Goal: Task Accomplishment & Management: Manage account settings

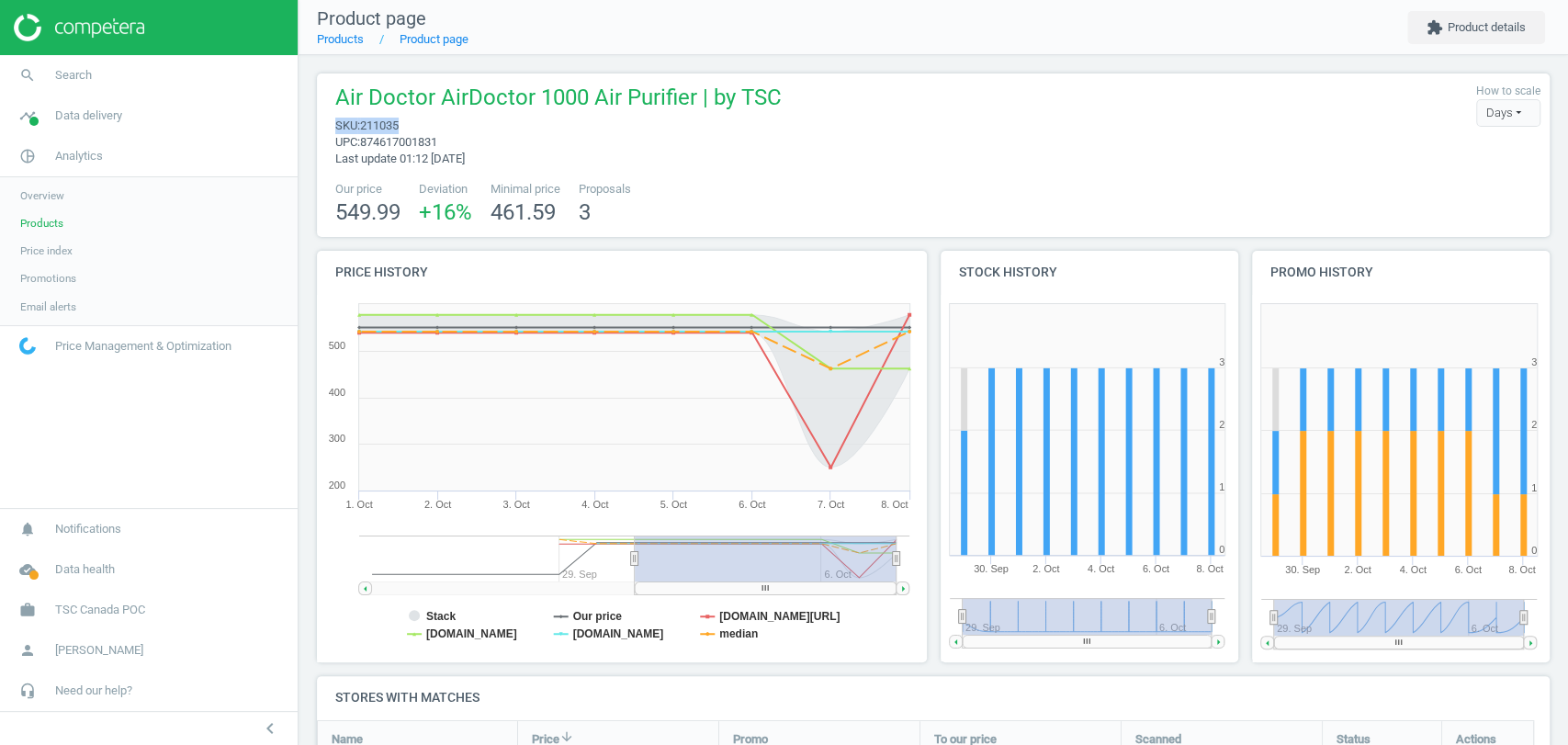
click at [61, 301] on span "Email alerts" at bounding box center [48, 307] width 56 height 14
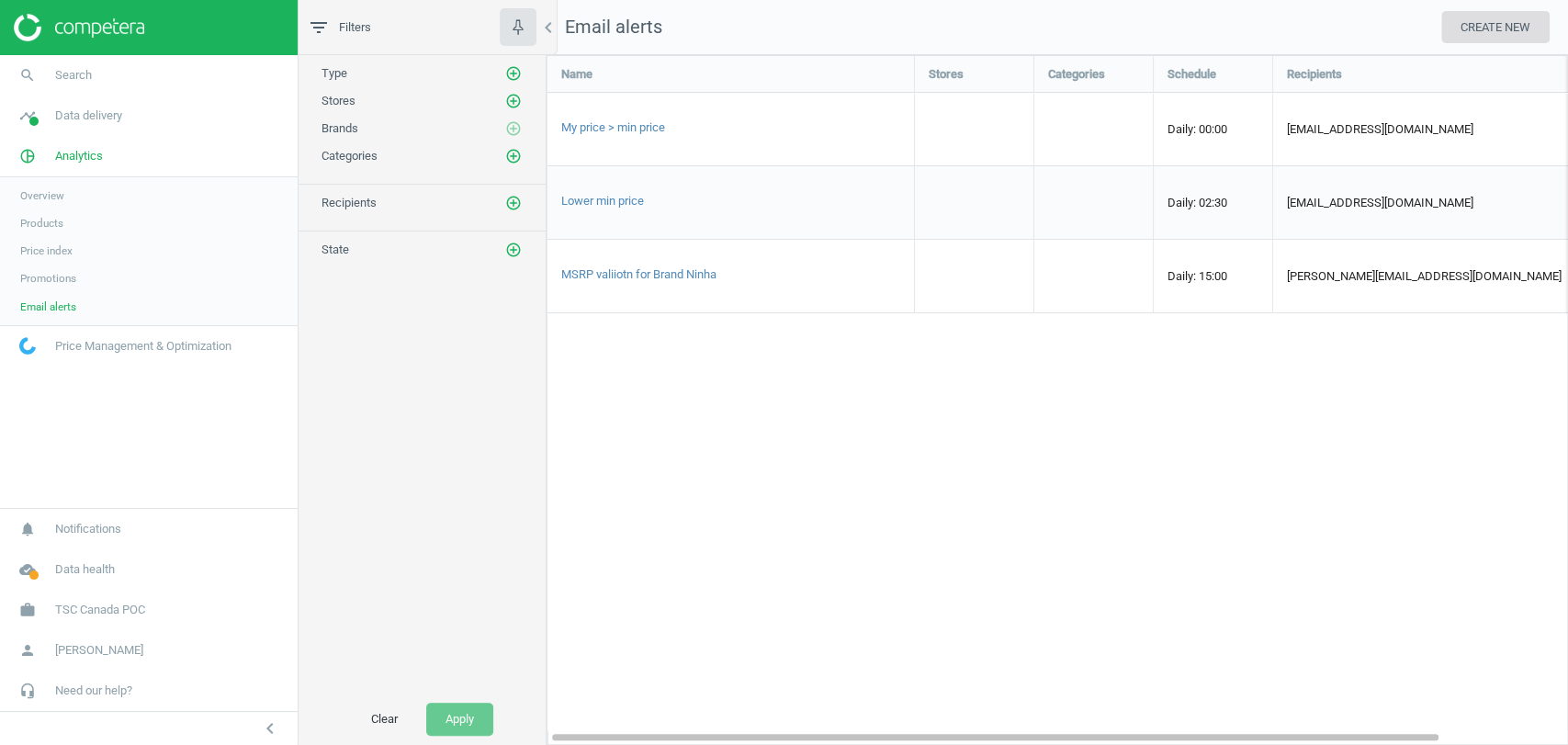
click at [1461, 31] on button "CREATE NEW" at bounding box center [1496, 27] width 109 height 33
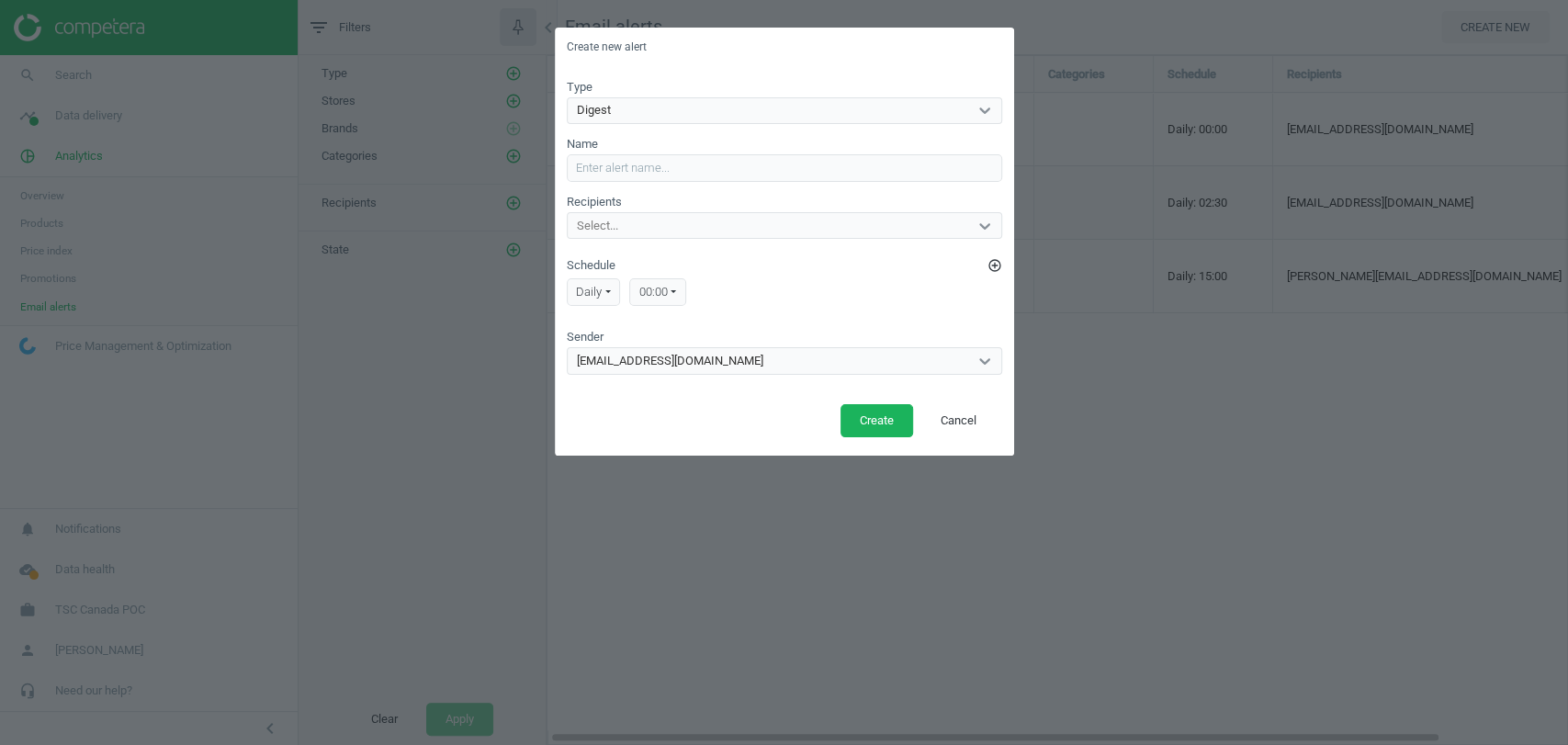
click at [704, 124] on form "Type Digest Name Recipients Select... Schedule add_circle_outline daily Daily […" at bounding box center [784, 227] width 436 height 296
click at [720, 112] on div "Digest" at bounding box center [768, 110] width 401 height 24
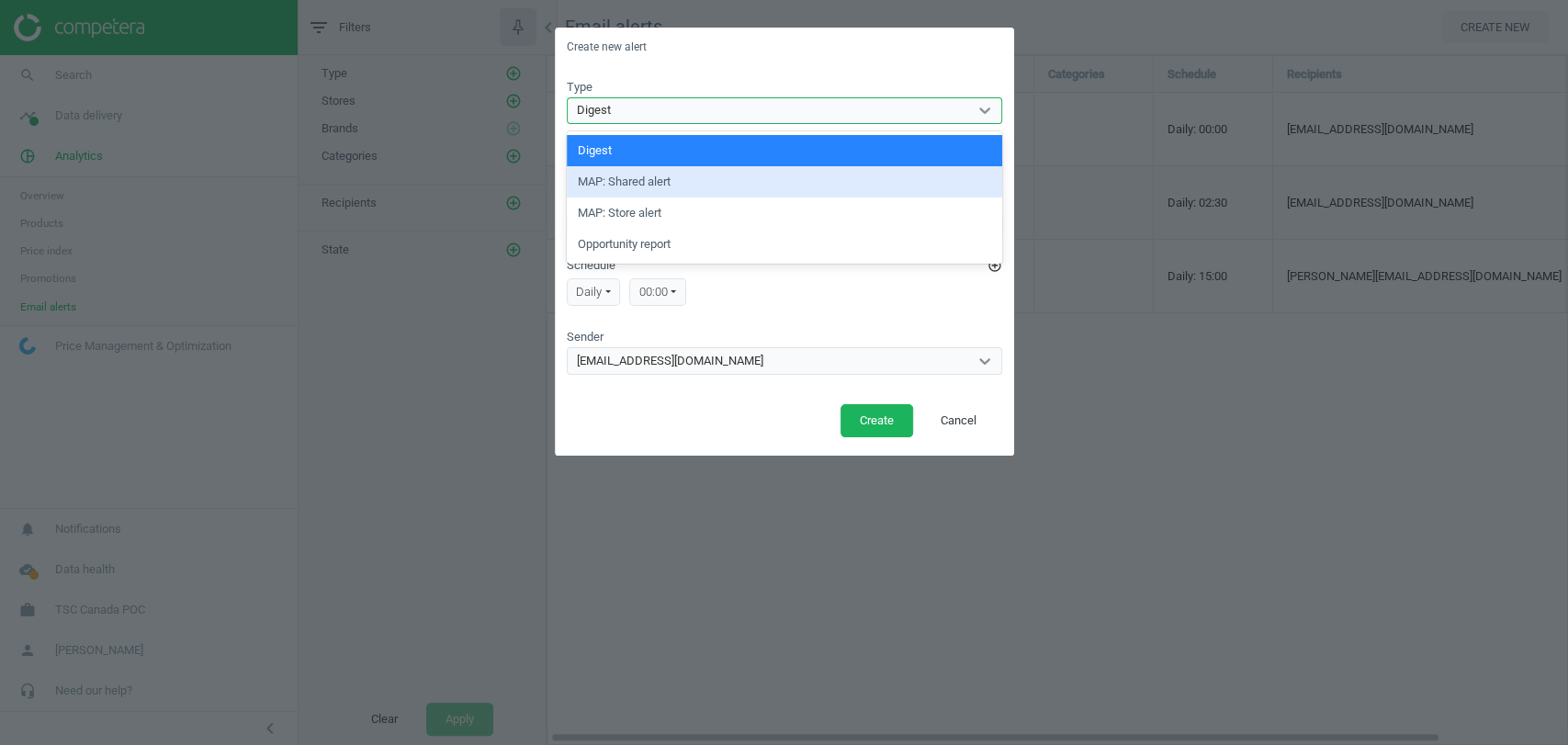
click at [702, 186] on div "MAP: Shared alert" at bounding box center [784, 182] width 436 height 31
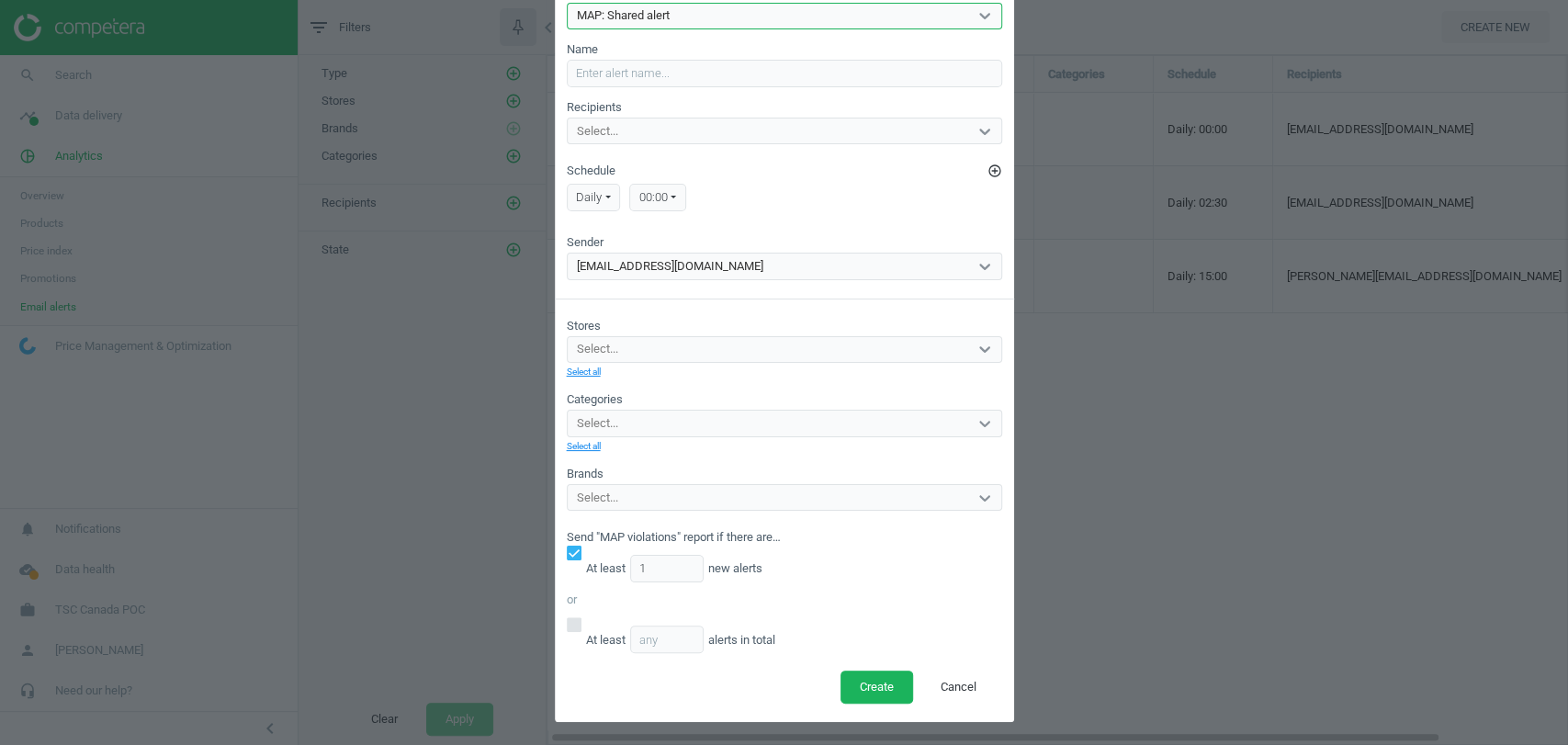
scroll to position [99, 0]
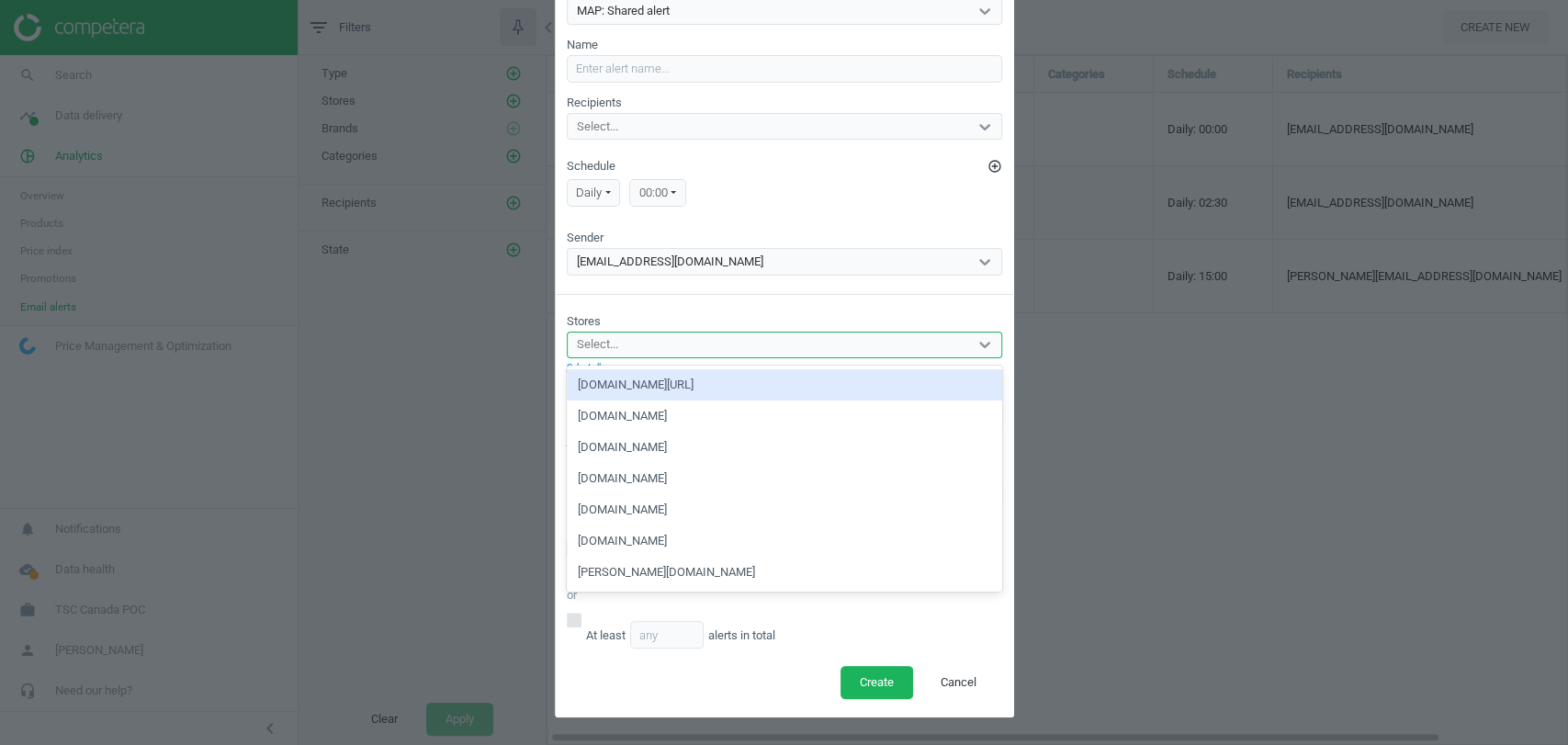
click at [742, 342] on div "Select..." at bounding box center [768, 345] width 401 height 24
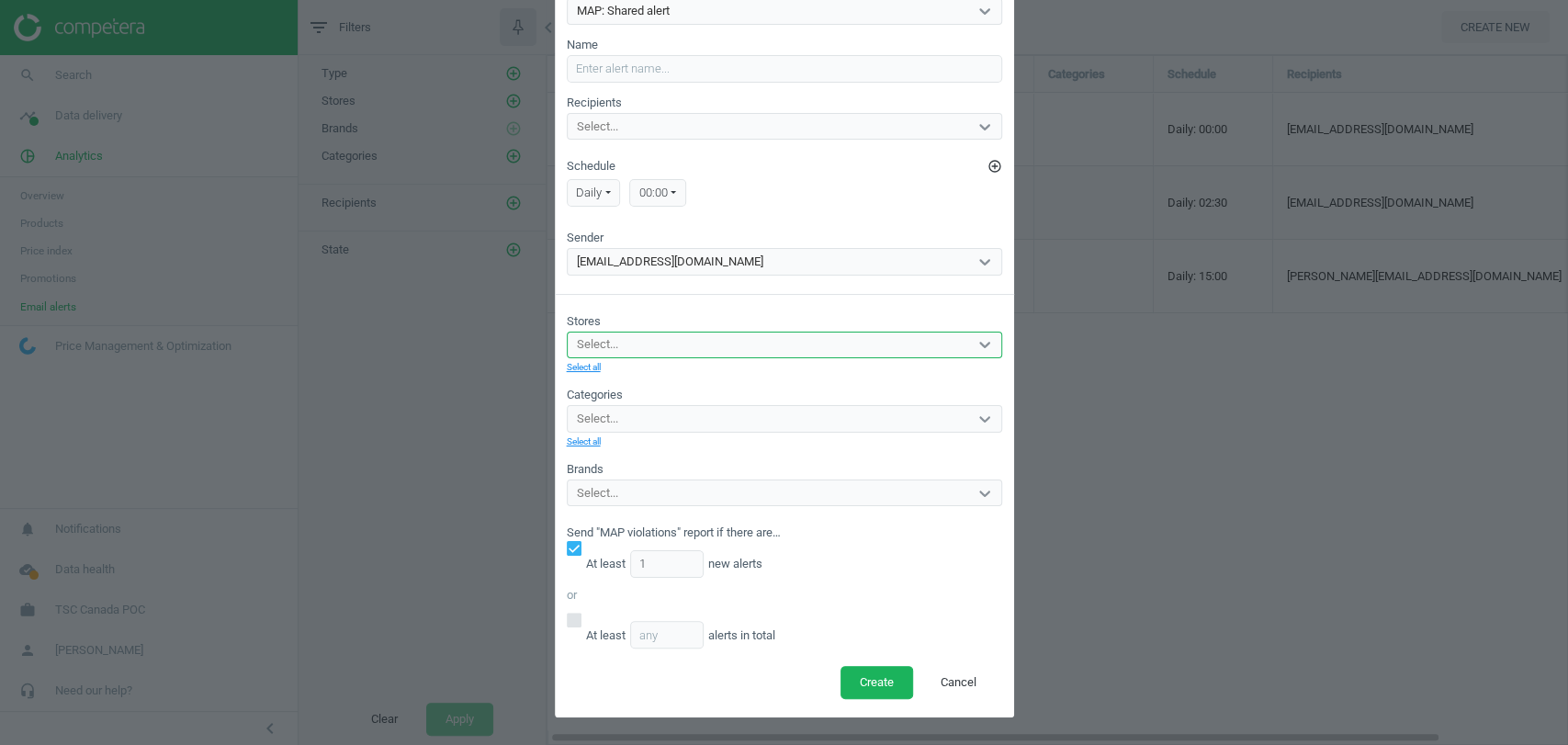
click at [742, 342] on div "Select..." at bounding box center [768, 345] width 401 height 24
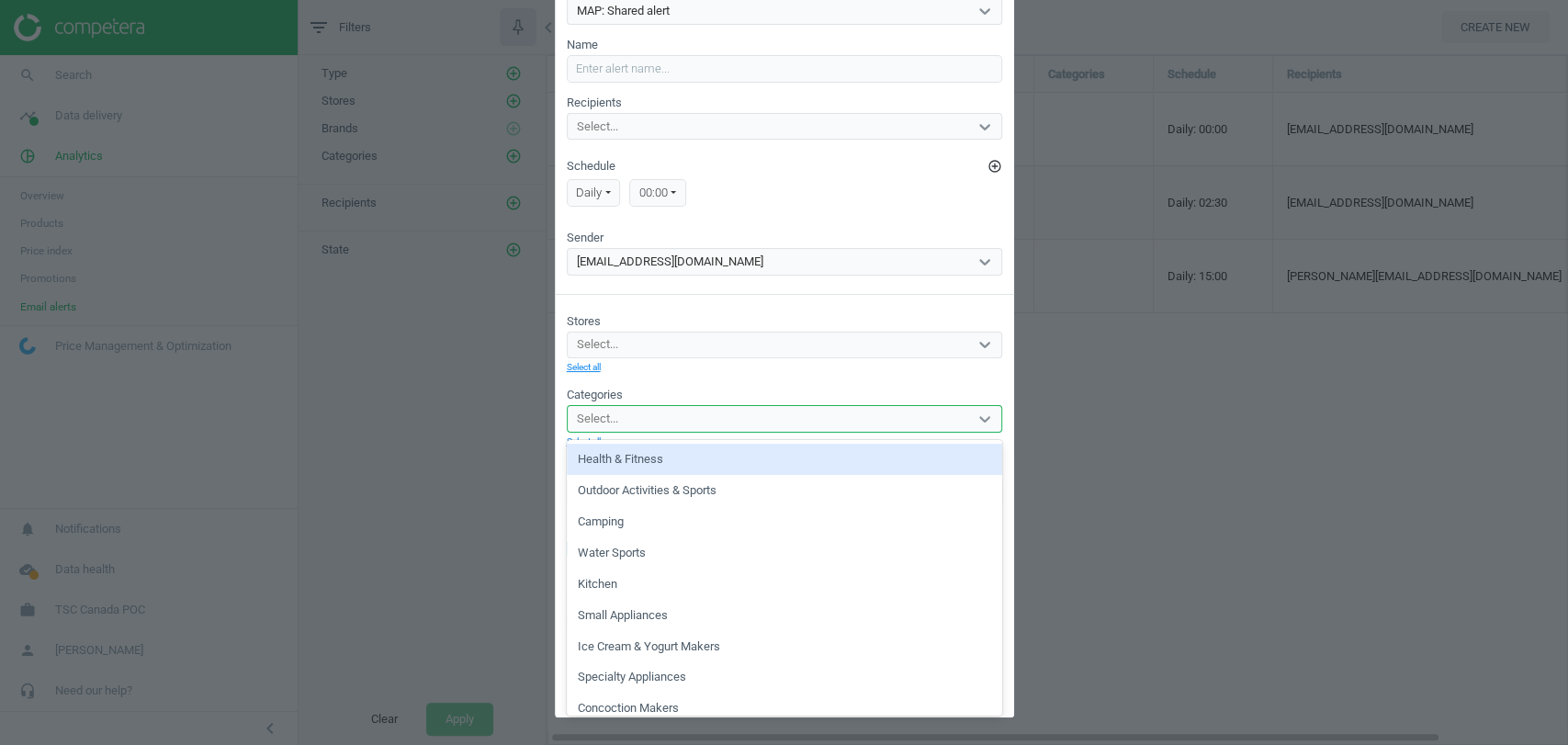
click at [701, 407] on div "Select..." at bounding box center [768, 418] width 401 height 24
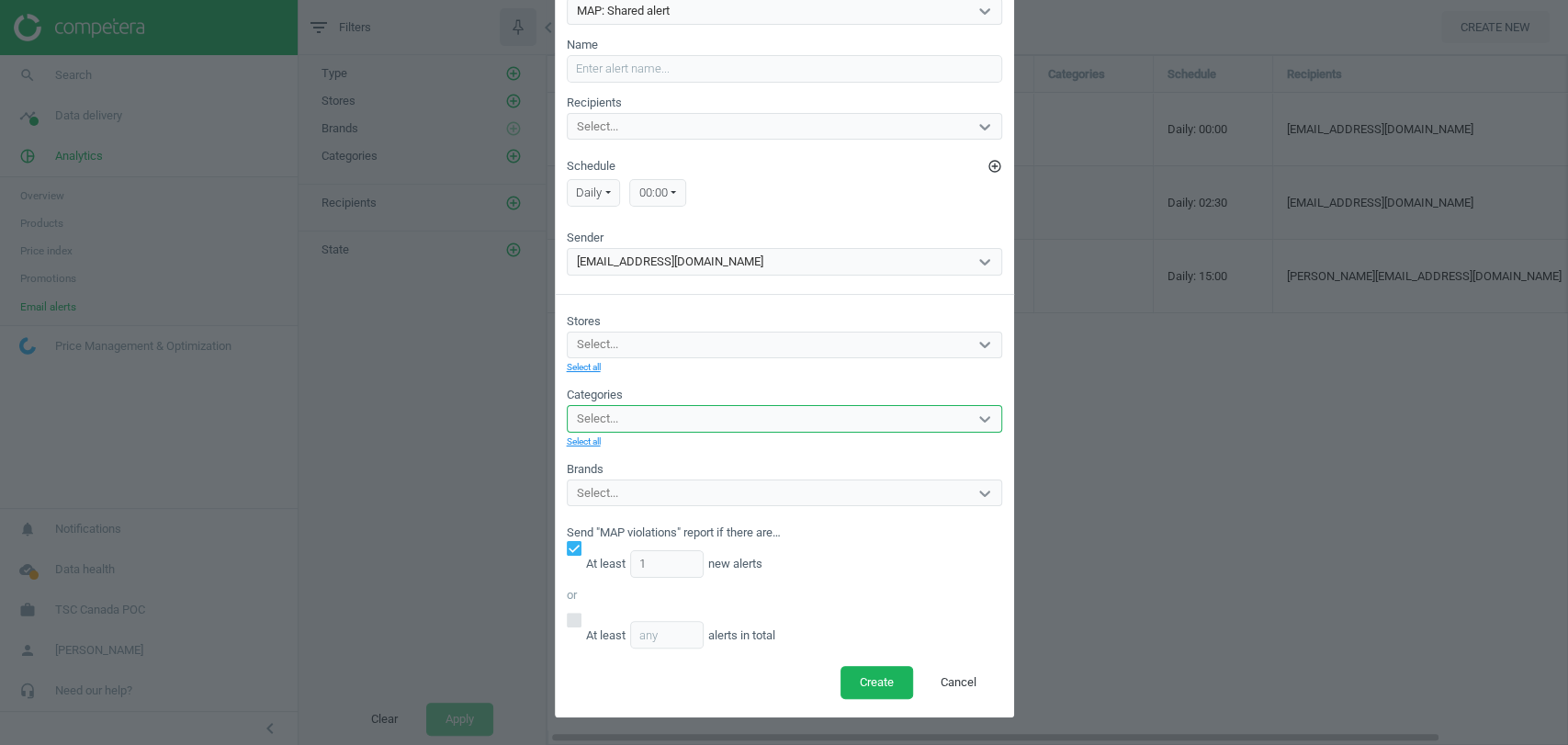
click at [701, 407] on div "Select..." at bounding box center [768, 418] width 401 height 24
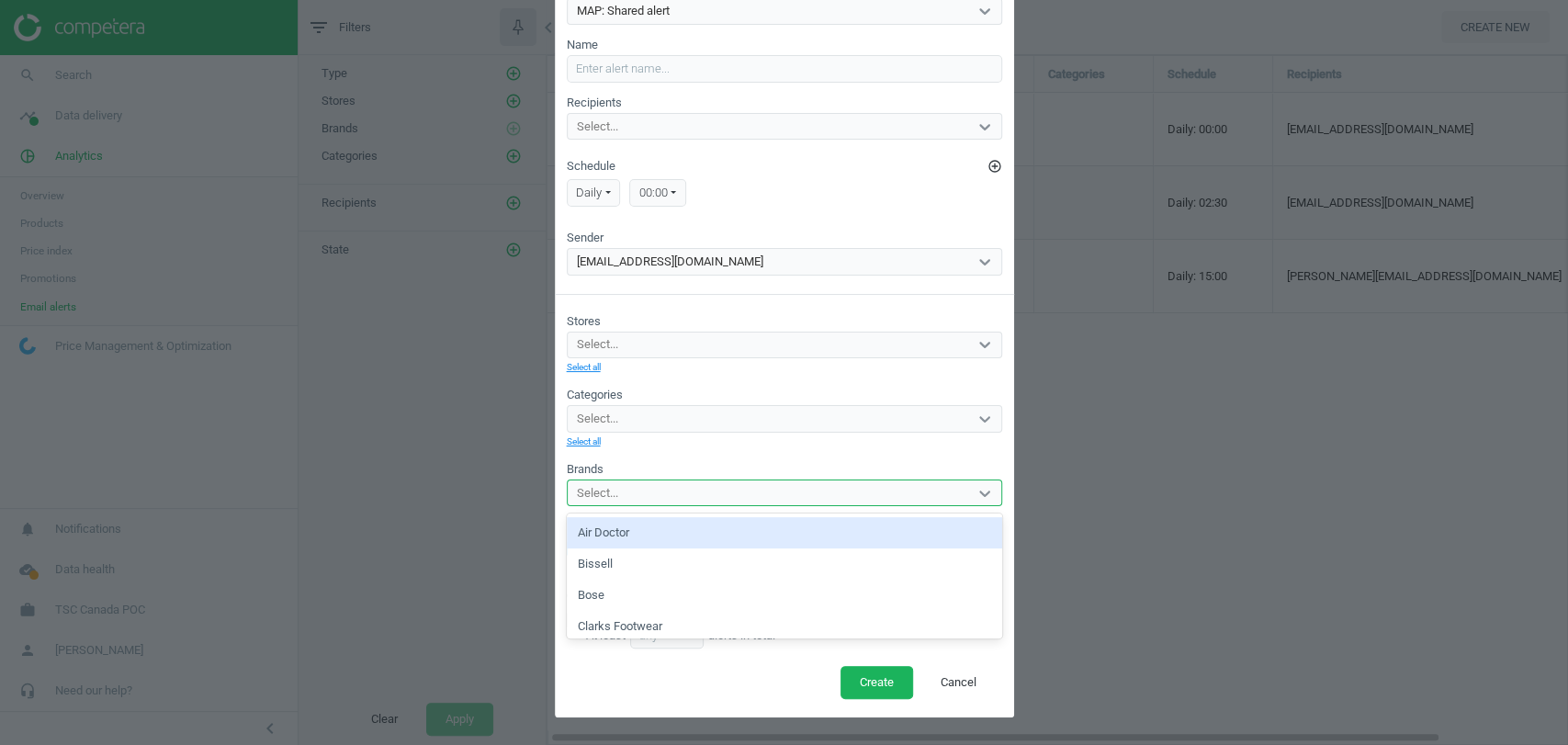
click at [720, 497] on div "Select..." at bounding box center [768, 493] width 401 height 24
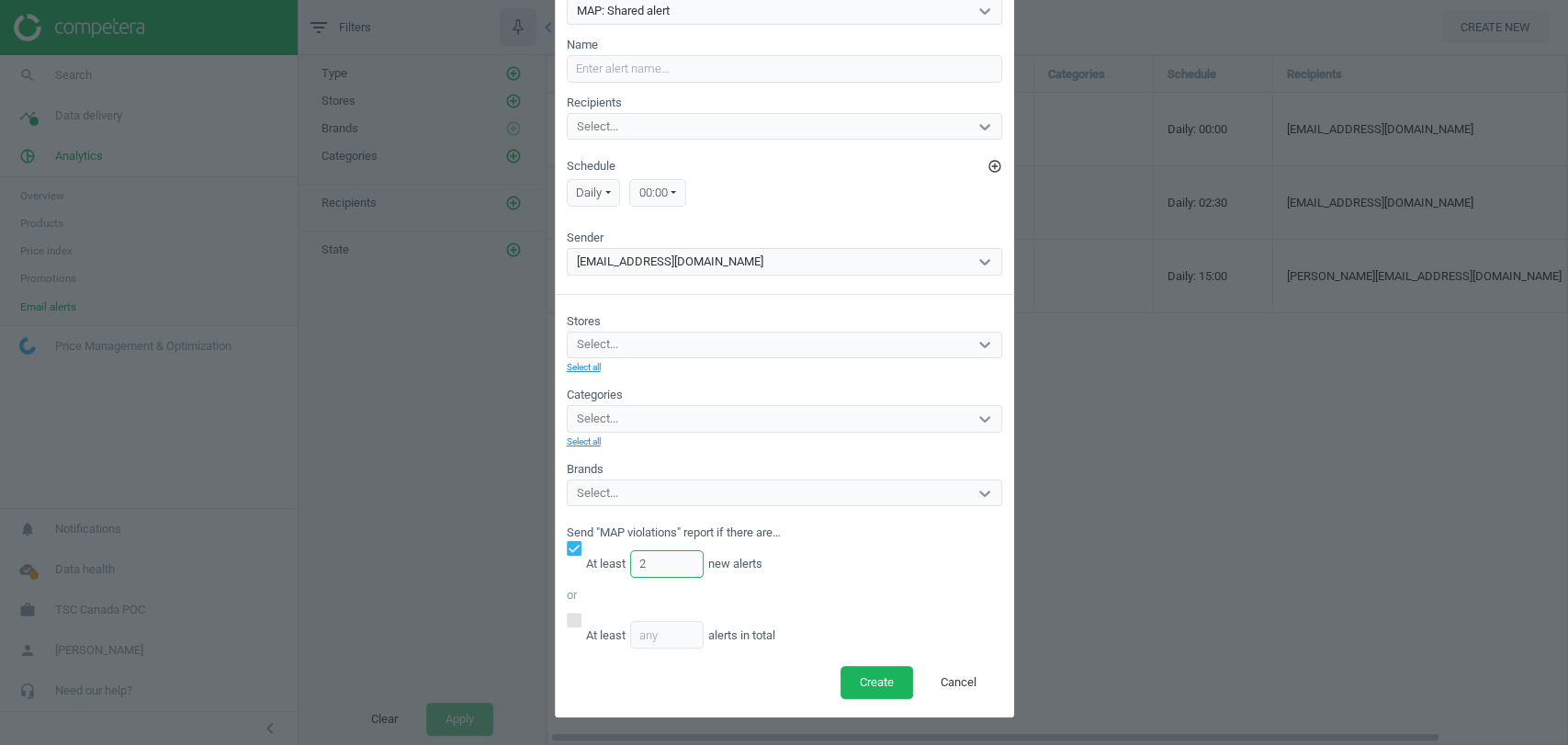
click at [678, 559] on input "2" at bounding box center [667, 563] width 73 height 28
type input "1"
click at [678, 569] on input "1" at bounding box center [667, 563] width 73 height 28
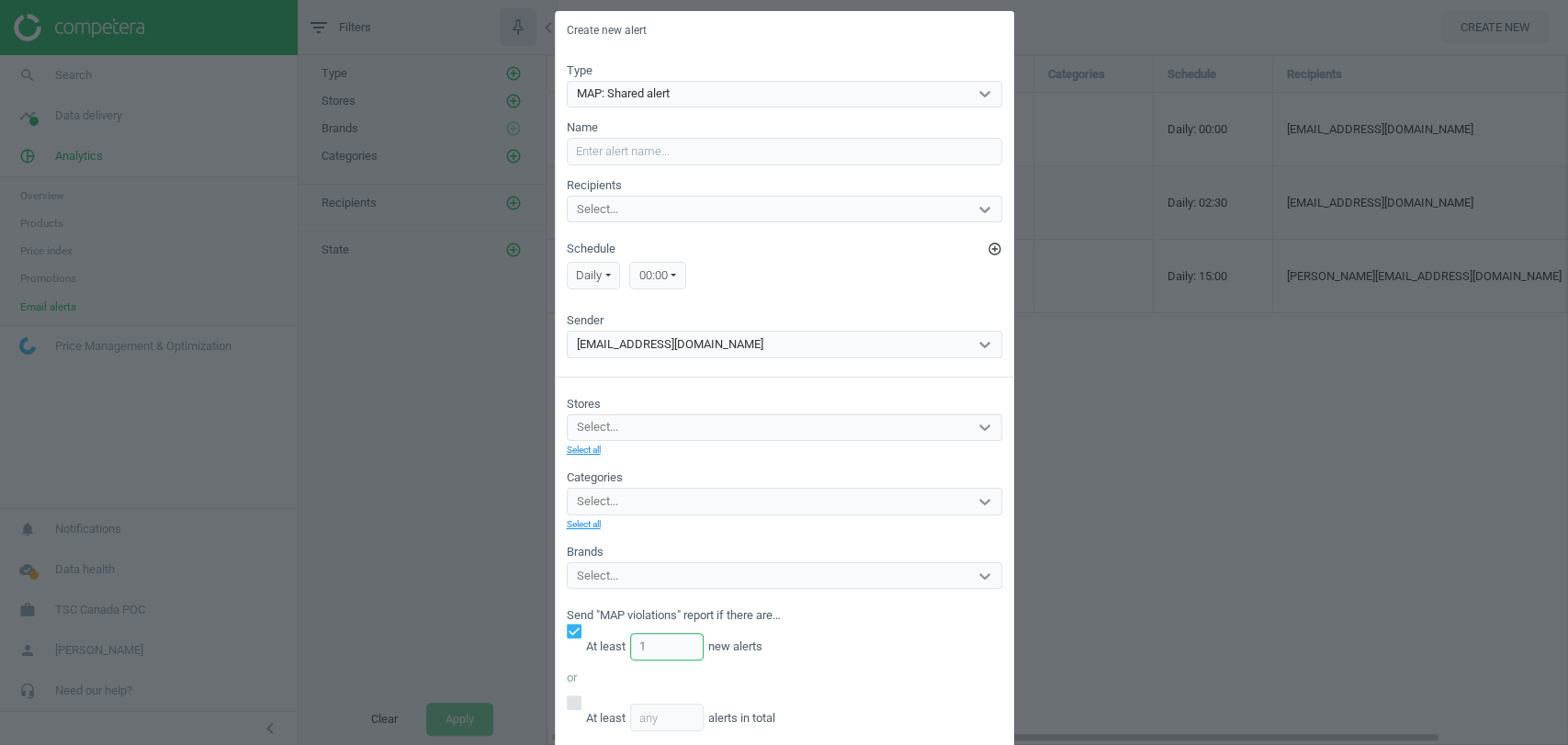
scroll to position [11, 0]
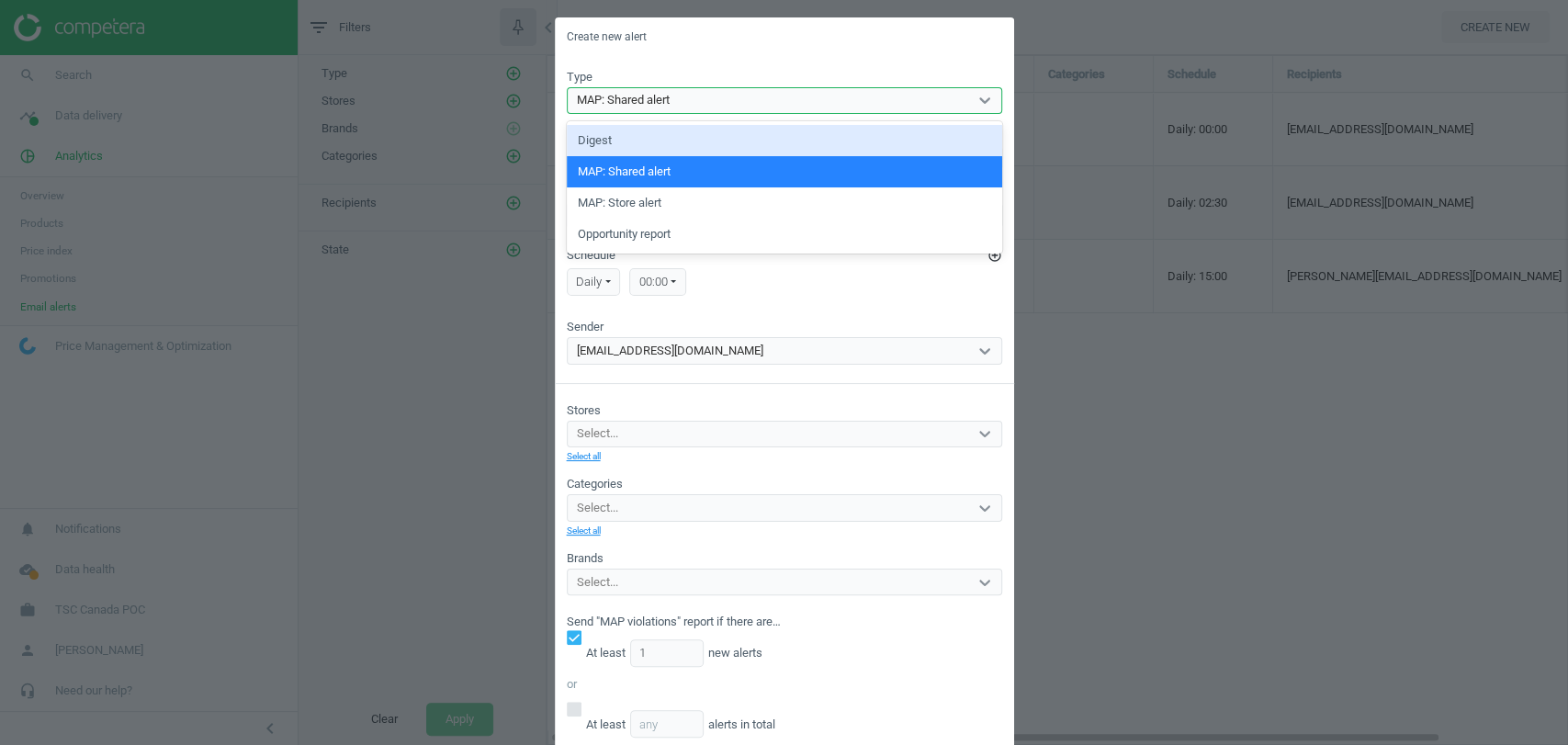
click at [723, 99] on div "MAP: Shared alert" at bounding box center [768, 100] width 401 height 24
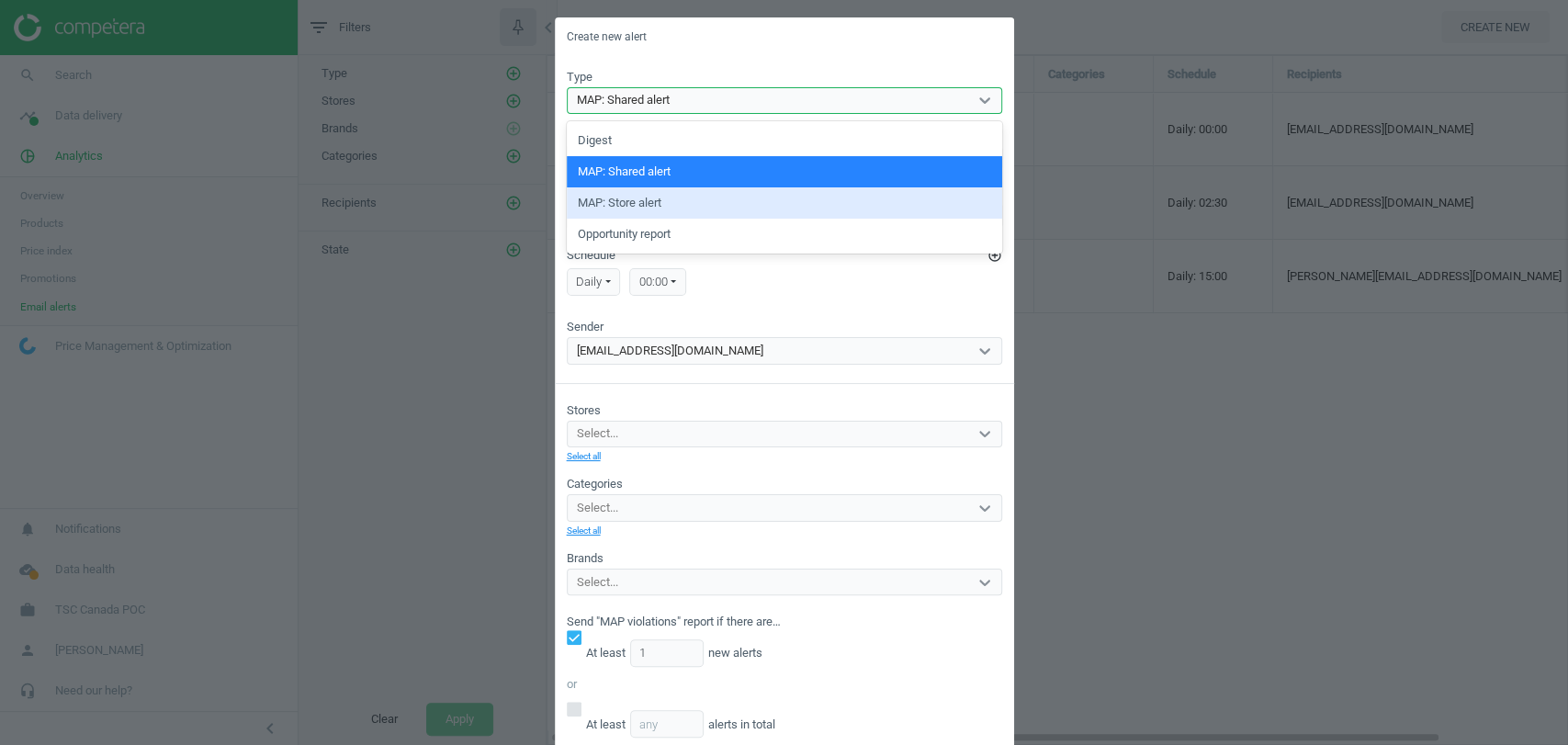
click at [676, 200] on div "MAP: Store alert" at bounding box center [784, 203] width 436 height 31
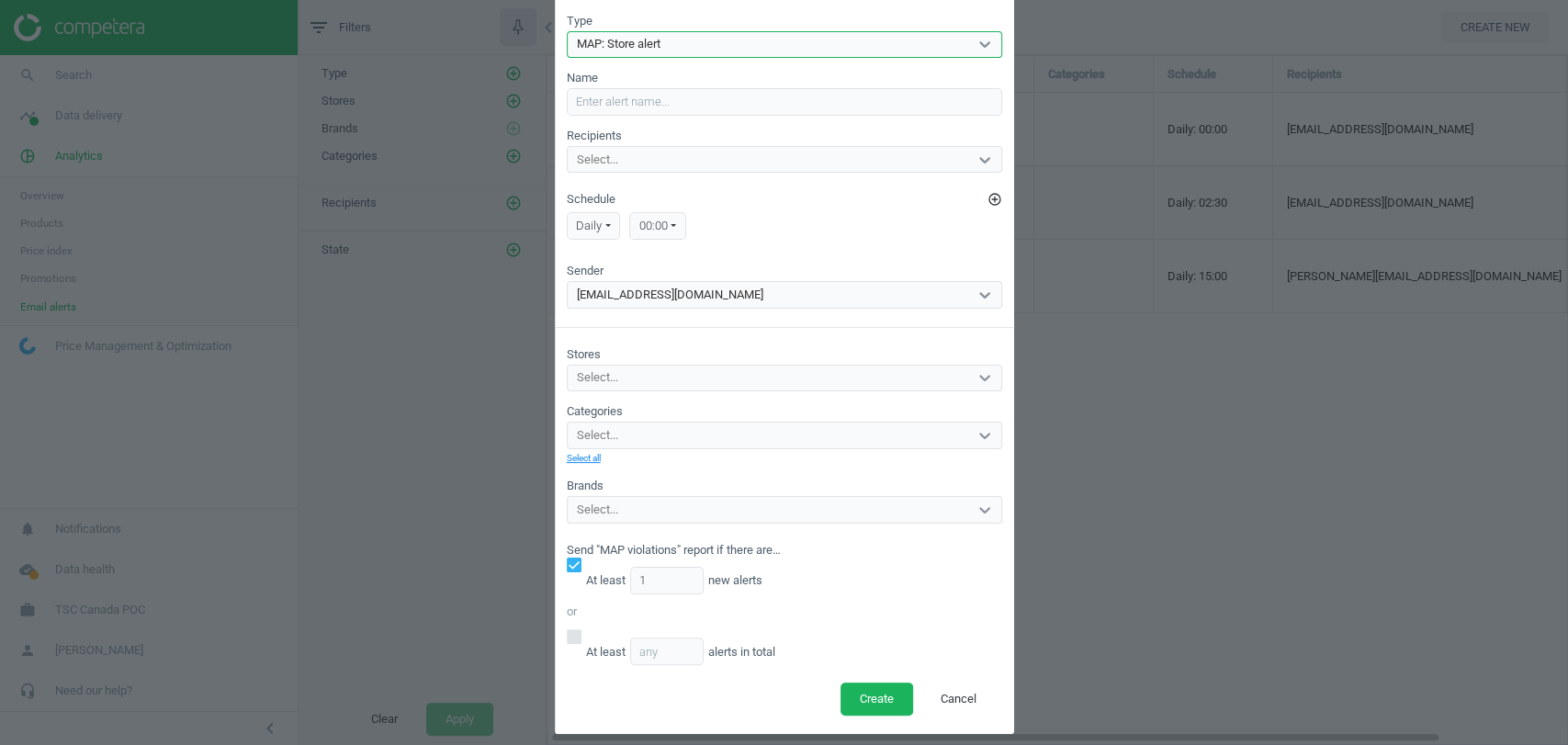
scroll to position [67, 0]
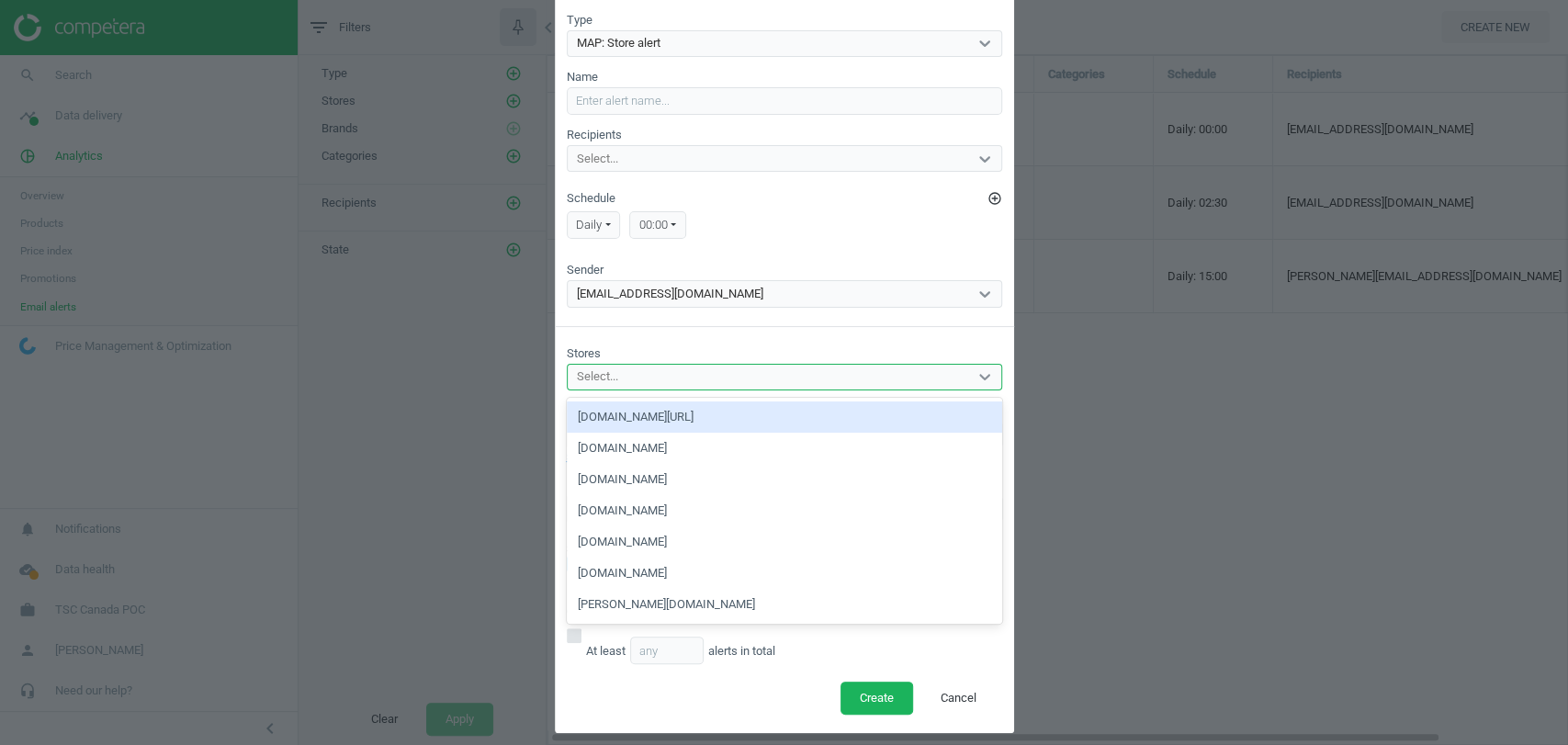
click at [638, 374] on div "Select..." at bounding box center [768, 377] width 401 height 24
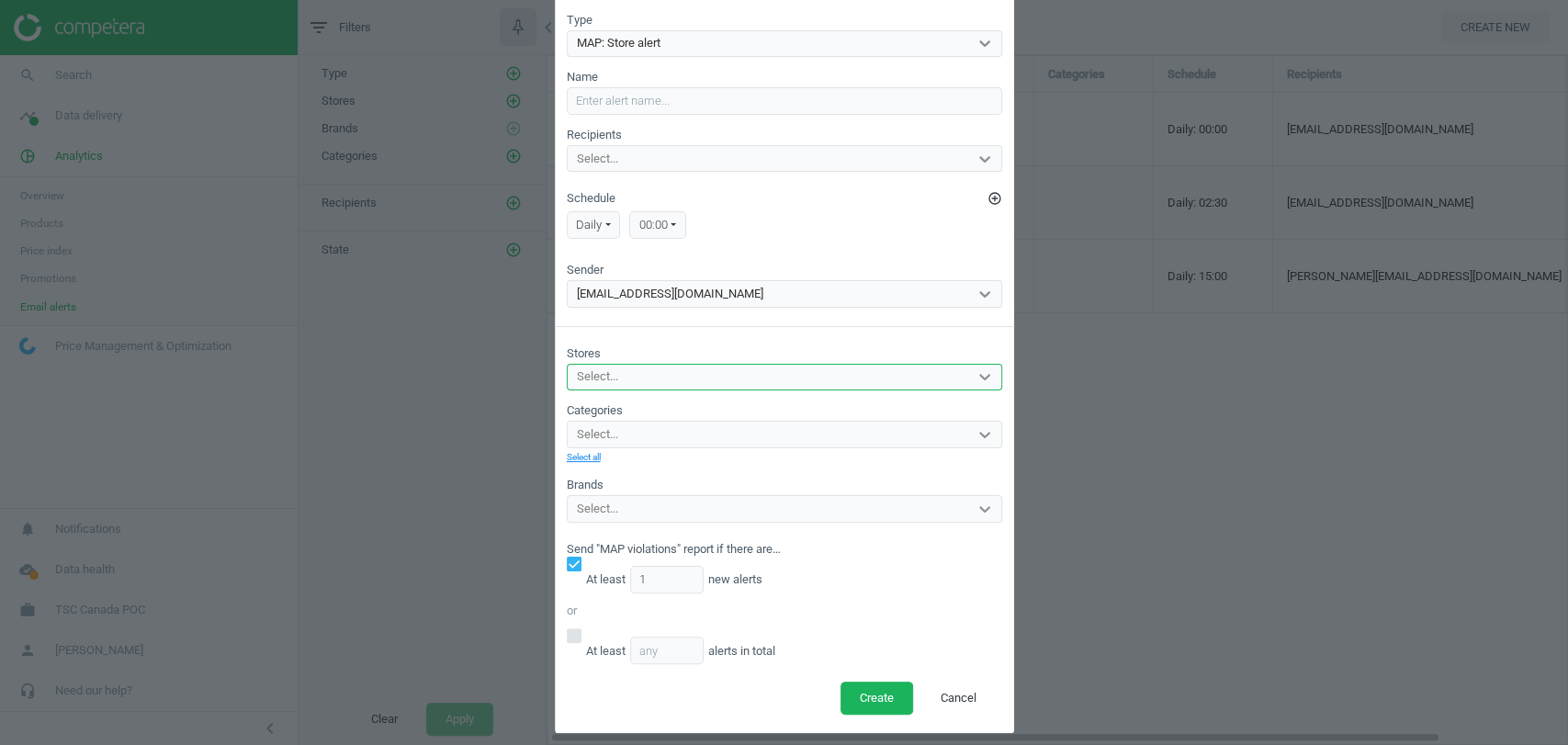
click at [638, 374] on div "Select..." at bounding box center [768, 377] width 401 height 24
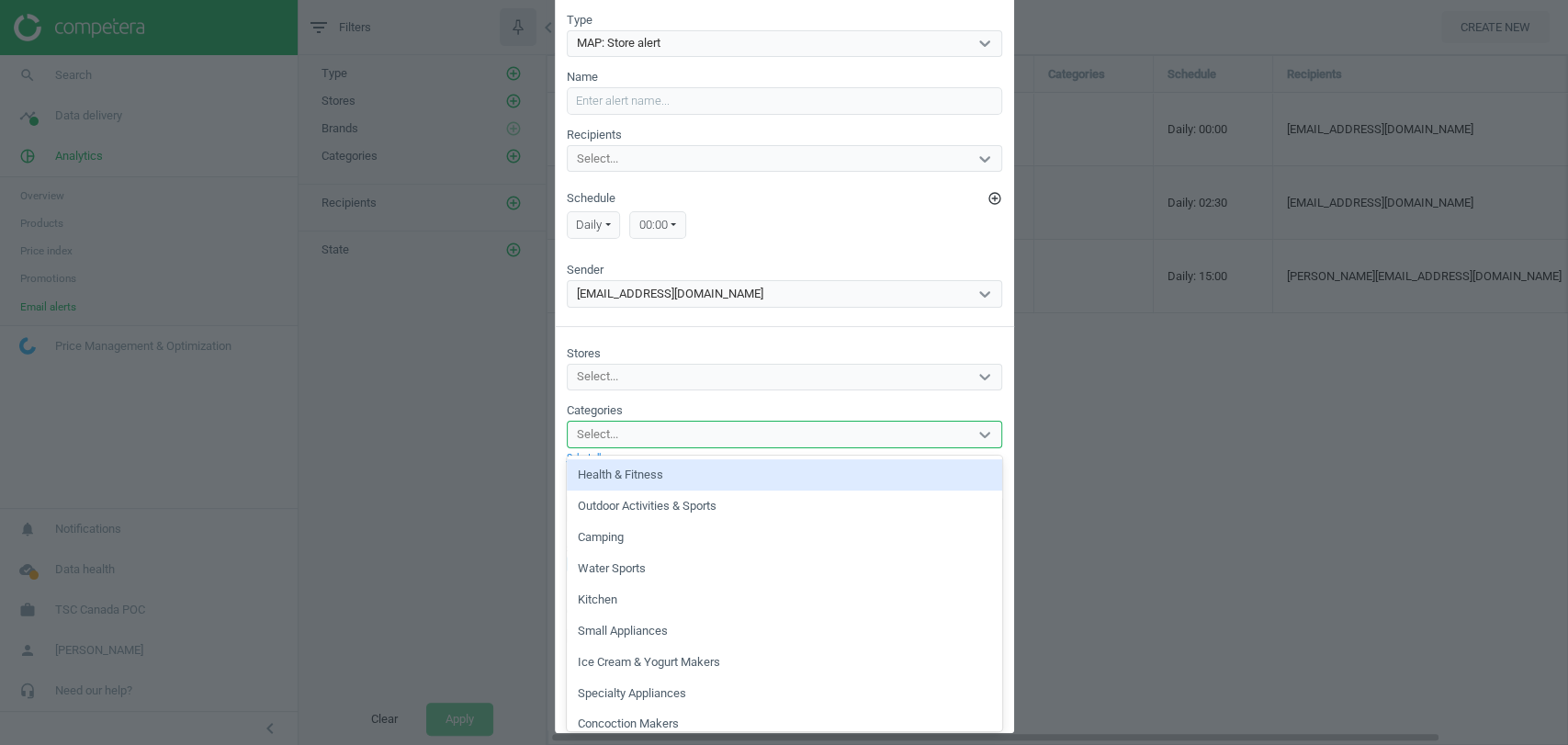
click at [638, 427] on div "Select..." at bounding box center [768, 435] width 401 height 24
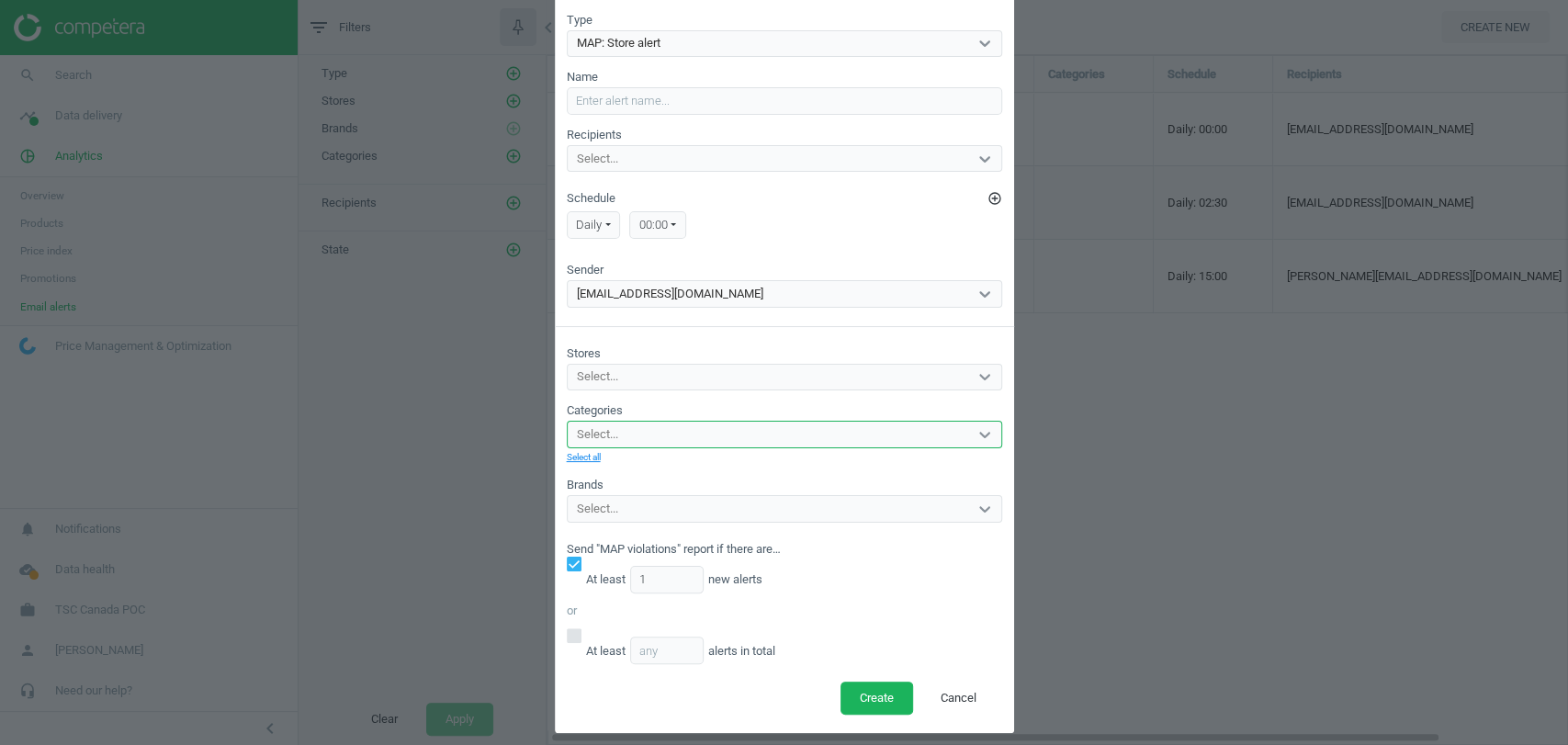
click at [638, 427] on div "Select..." at bounding box center [768, 435] width 401 height 24
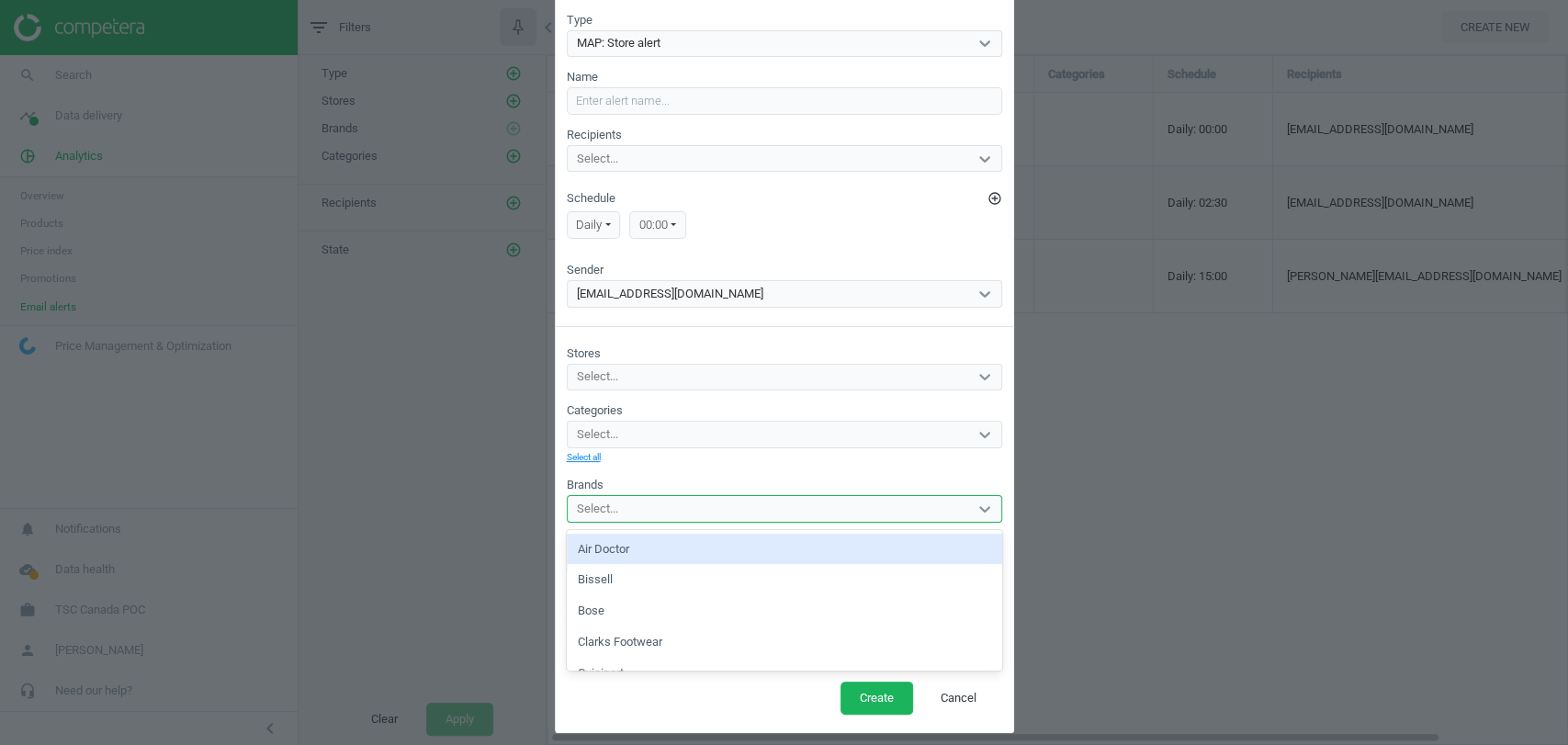
scroll to position [83, 0]
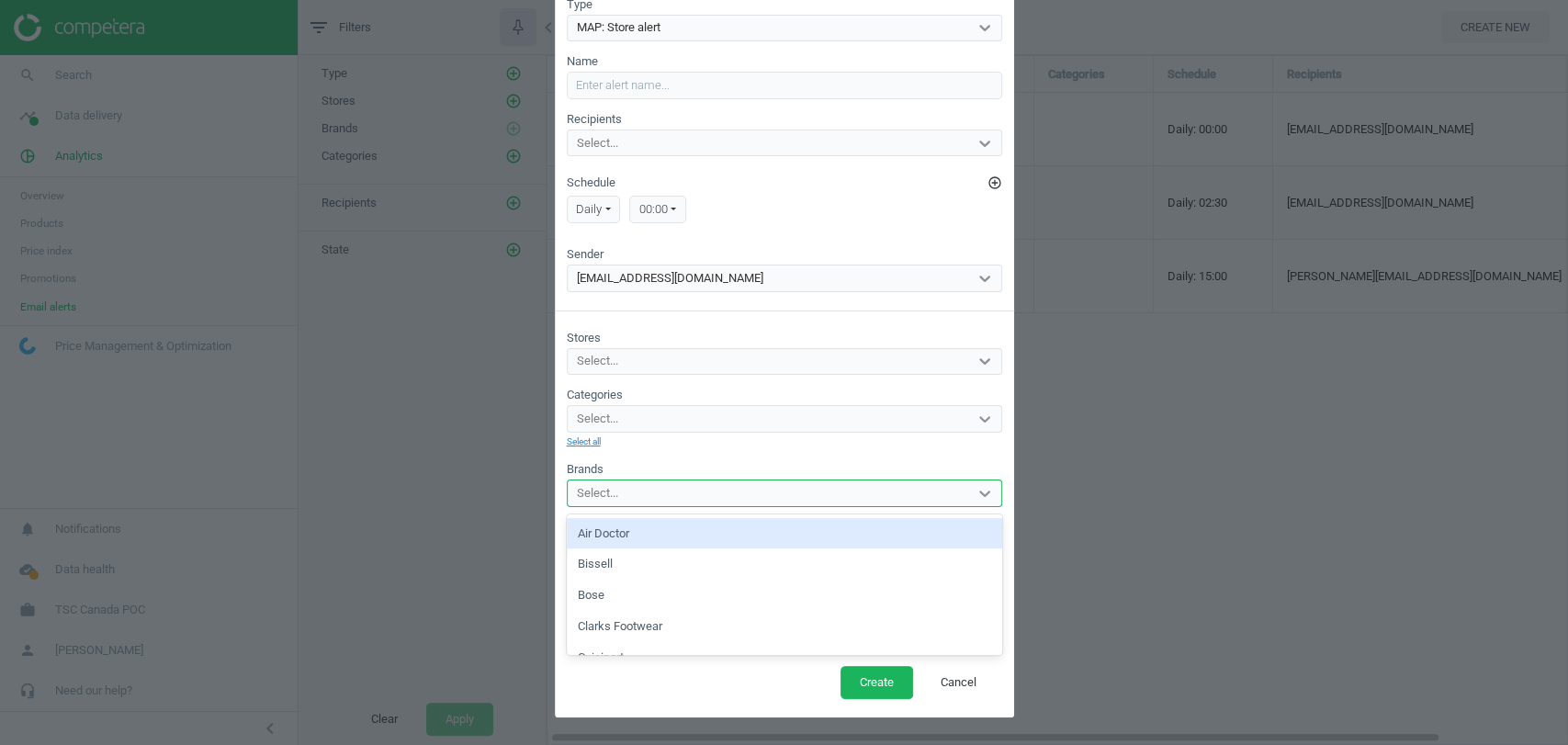
click at [647, 506] on div "Select..." at bounding box center [784, 493] width 436 height 28
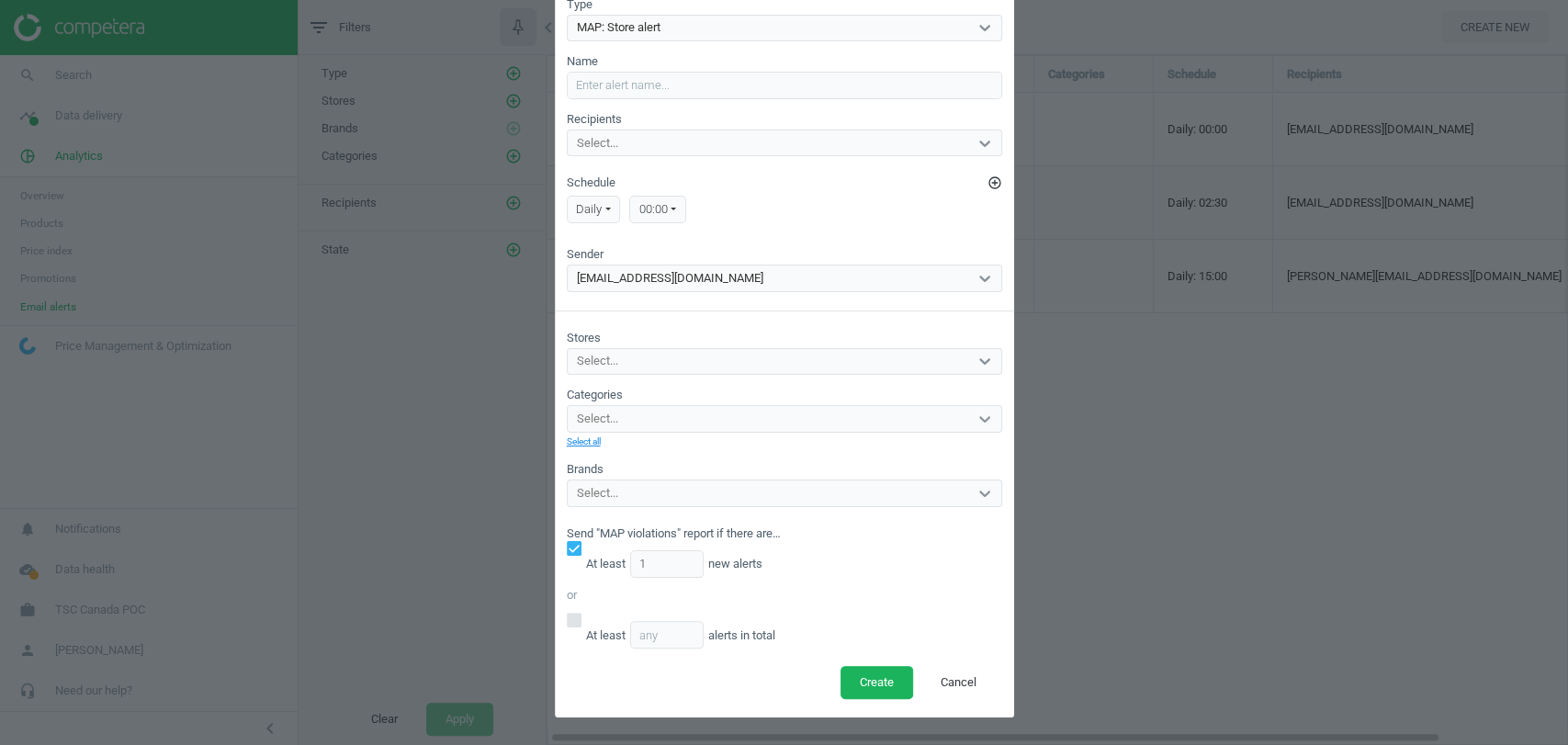
click at [764, 178] on label "Schedule add_circle_outline" at bounding box center [784, 183] width 436 height 16
click at [987, 178] on button "add_circle_outline" at bounding box center [994, 183] width 14 height 14
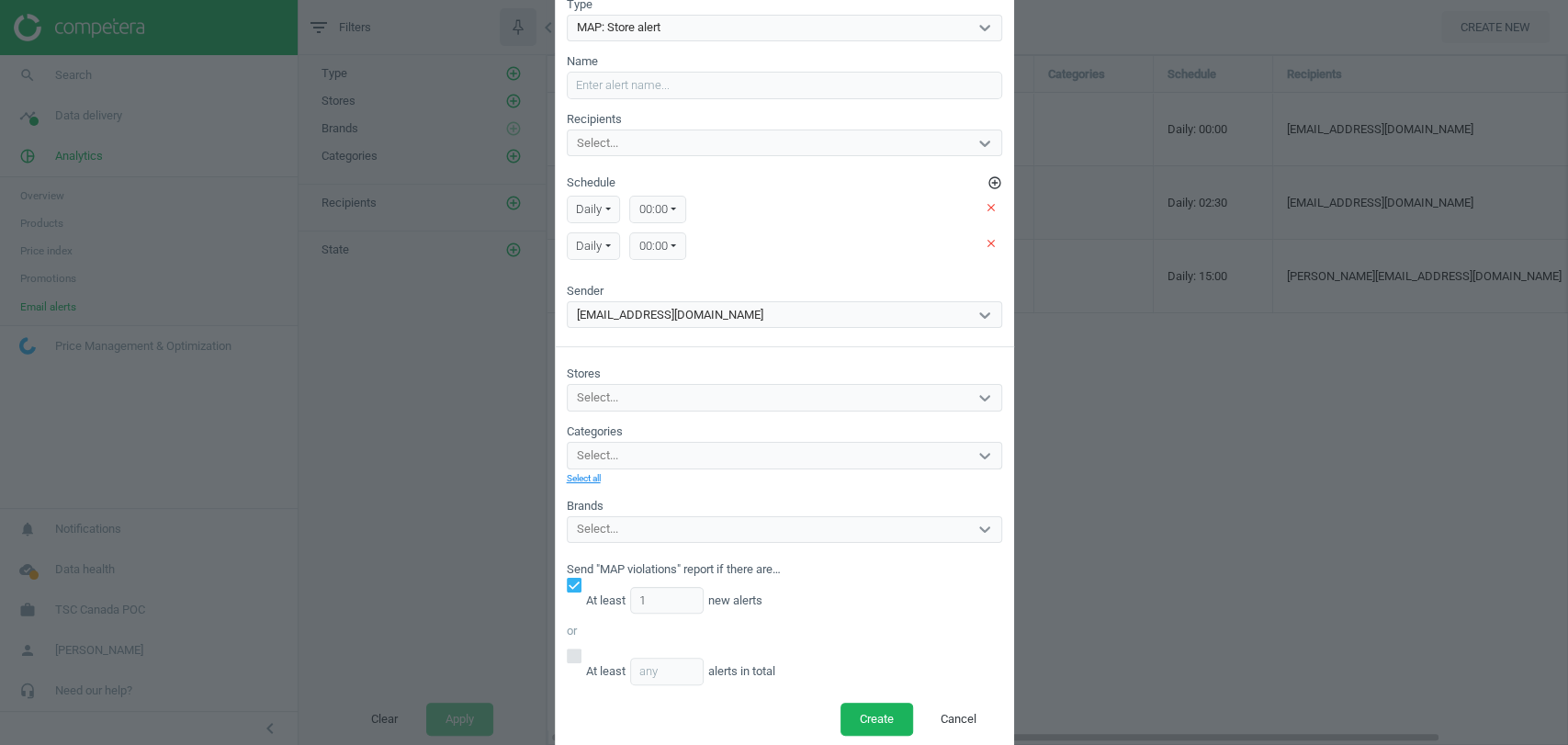
scroll to position [0, 0]
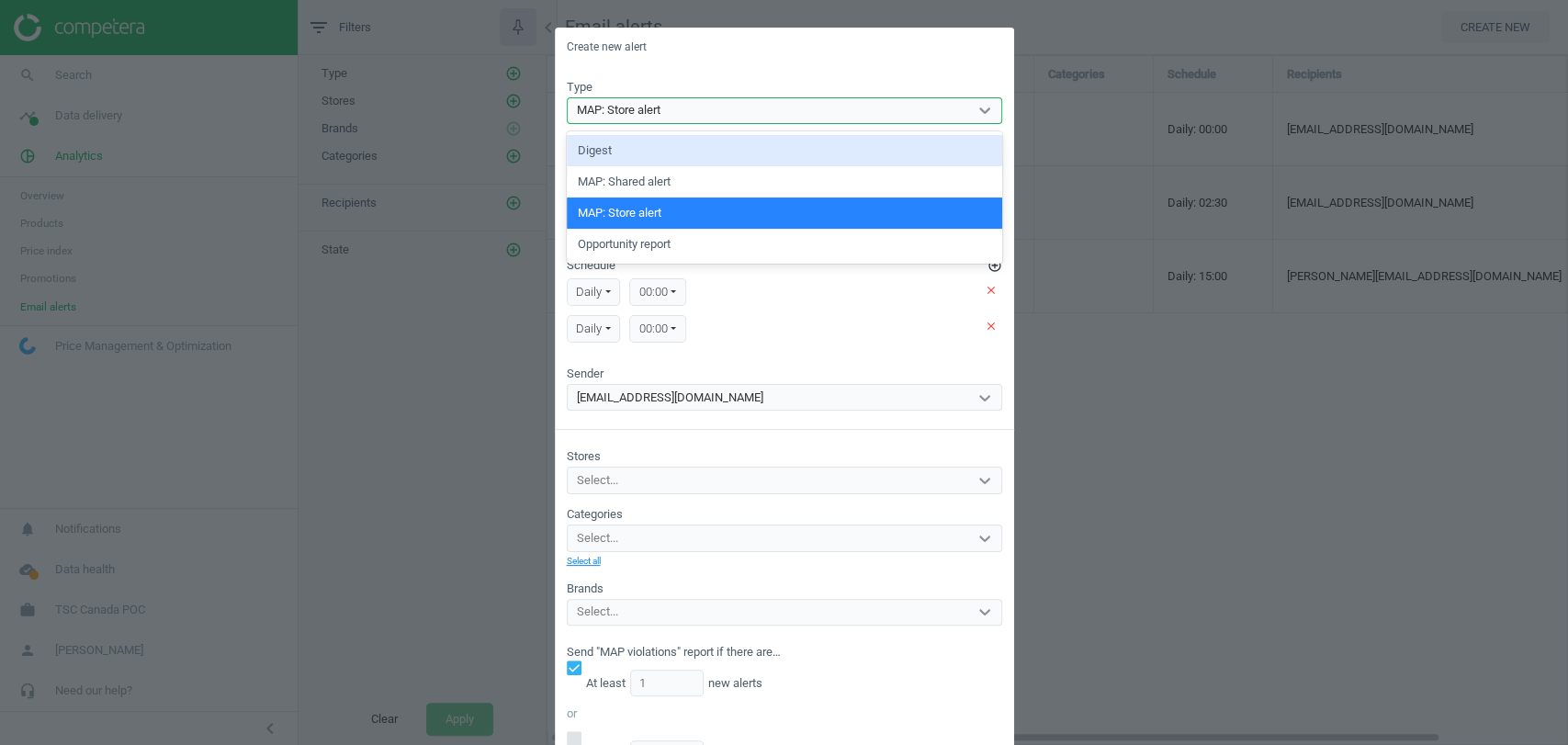
click at [770, 119] on div "MAP: Store alert" at bounding box center [768, 110] width 401 height 24
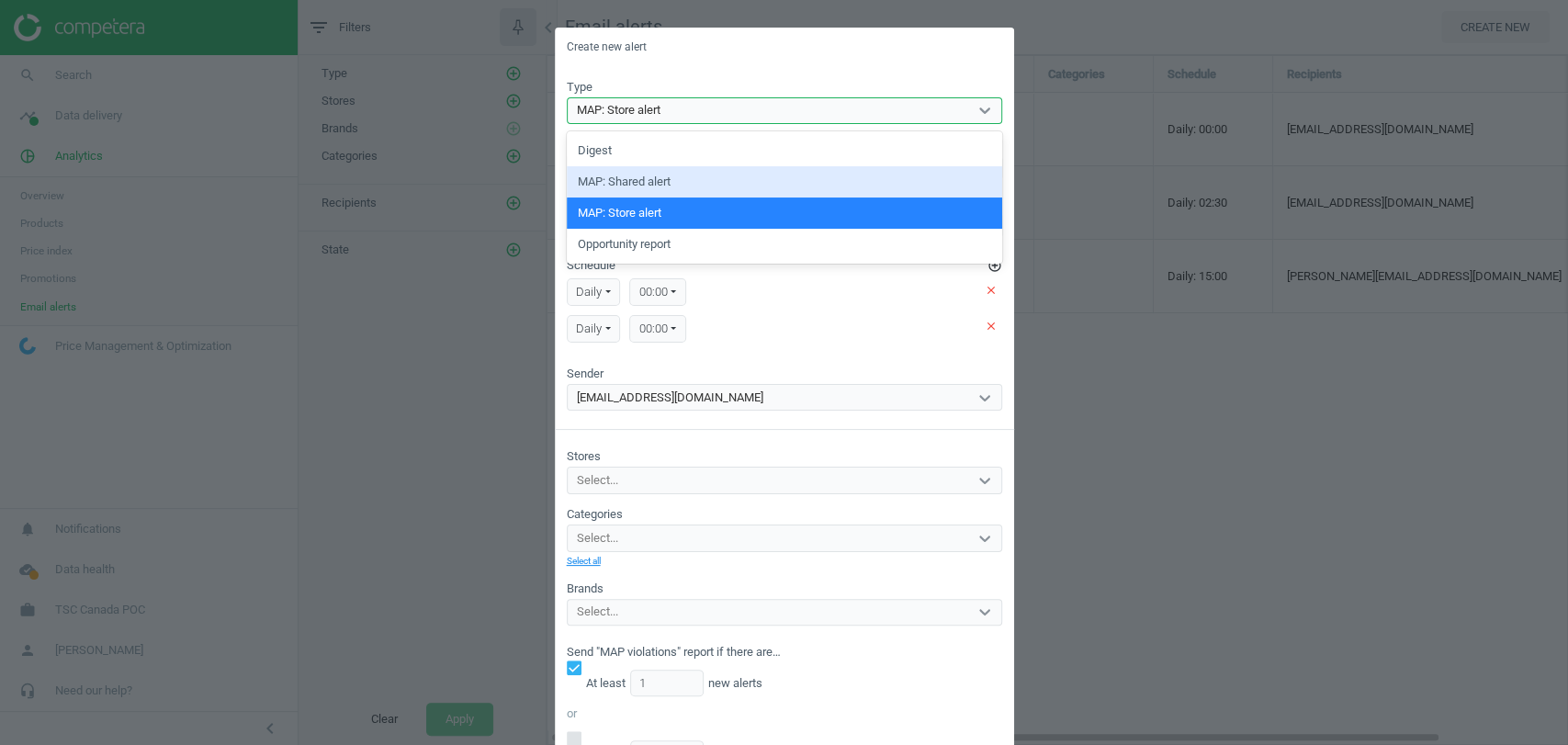
click at [716, 193] on div "MAP: Shared alert" at bounding box center [784, 182] width 436 height 31
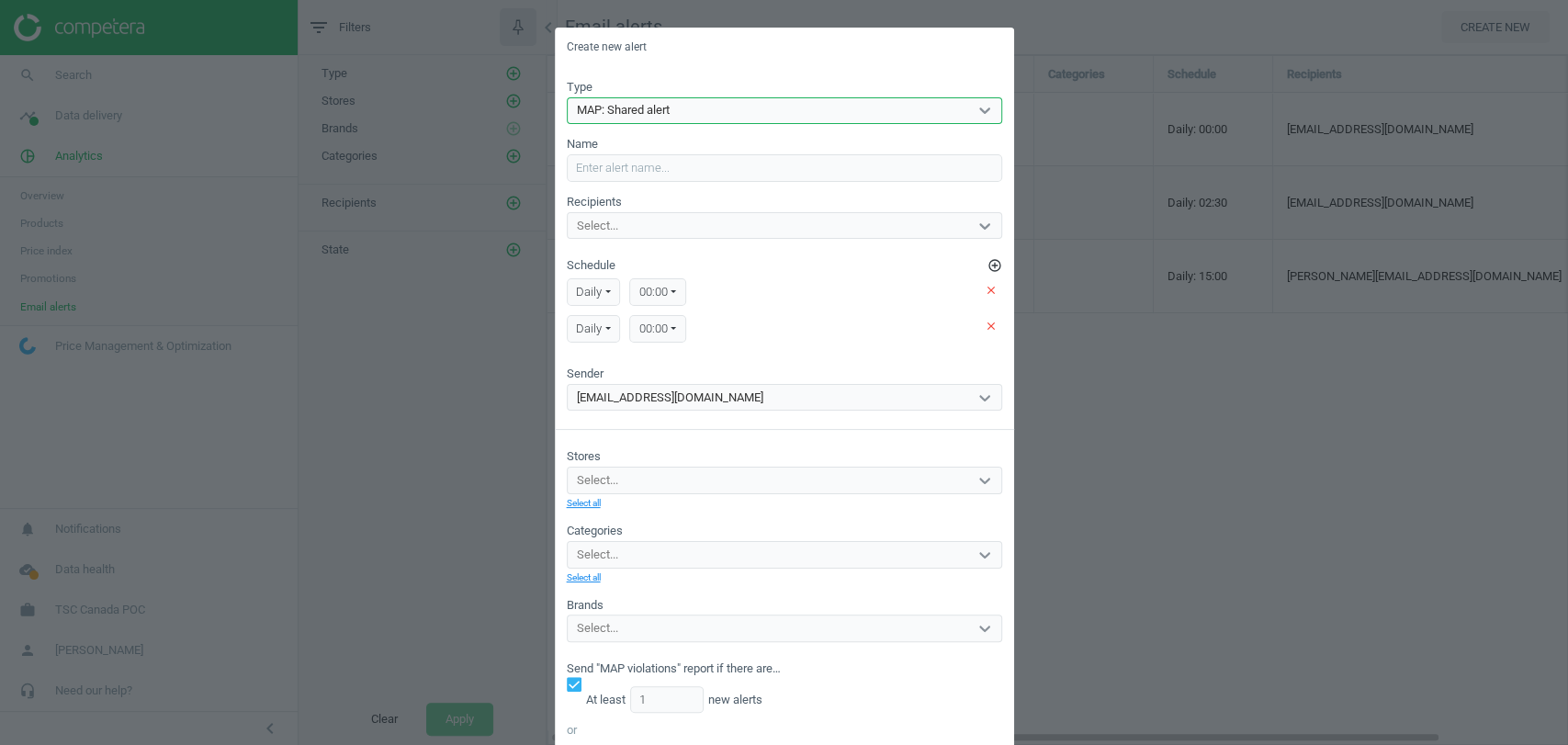
click at [749, 123] on div "MAP: Shared alert" at bounding box center [784, 111] width 436 height 28
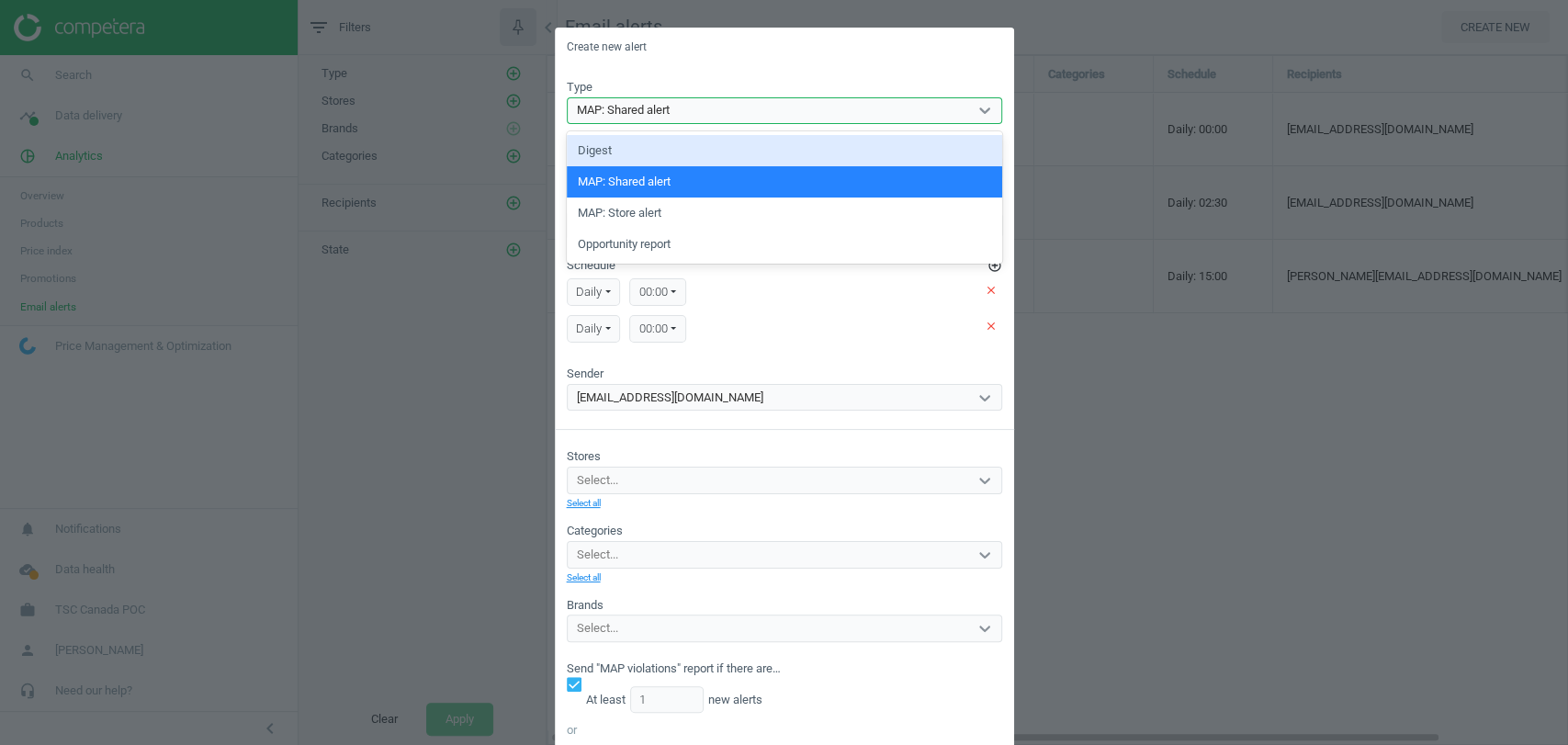
click at [706, 156] on div "Digest" at bounding box center [784, 150] width 436 height 31
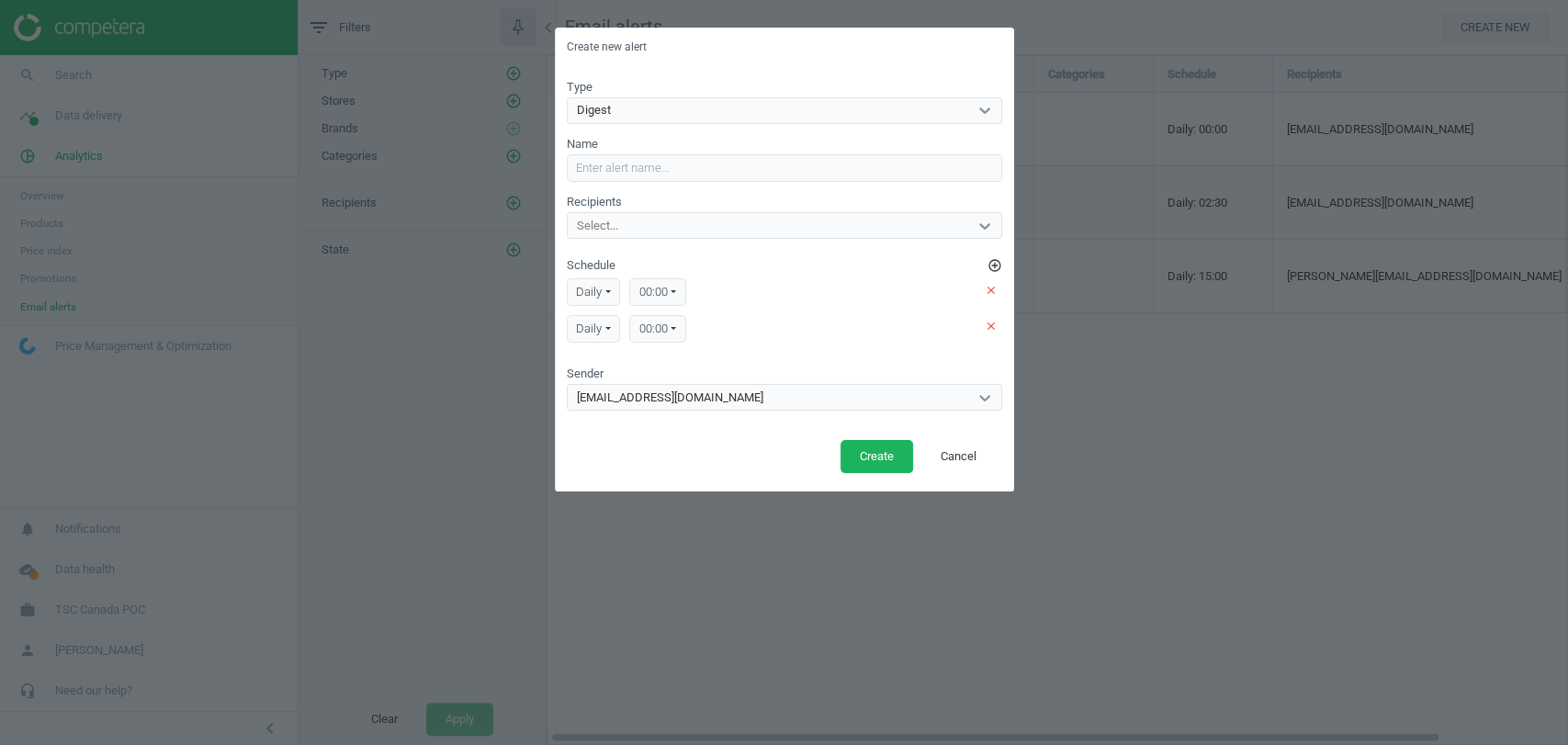
click at [755, 95] on div "Type Digest" at bounding box center [784, 102] width 436 height 46
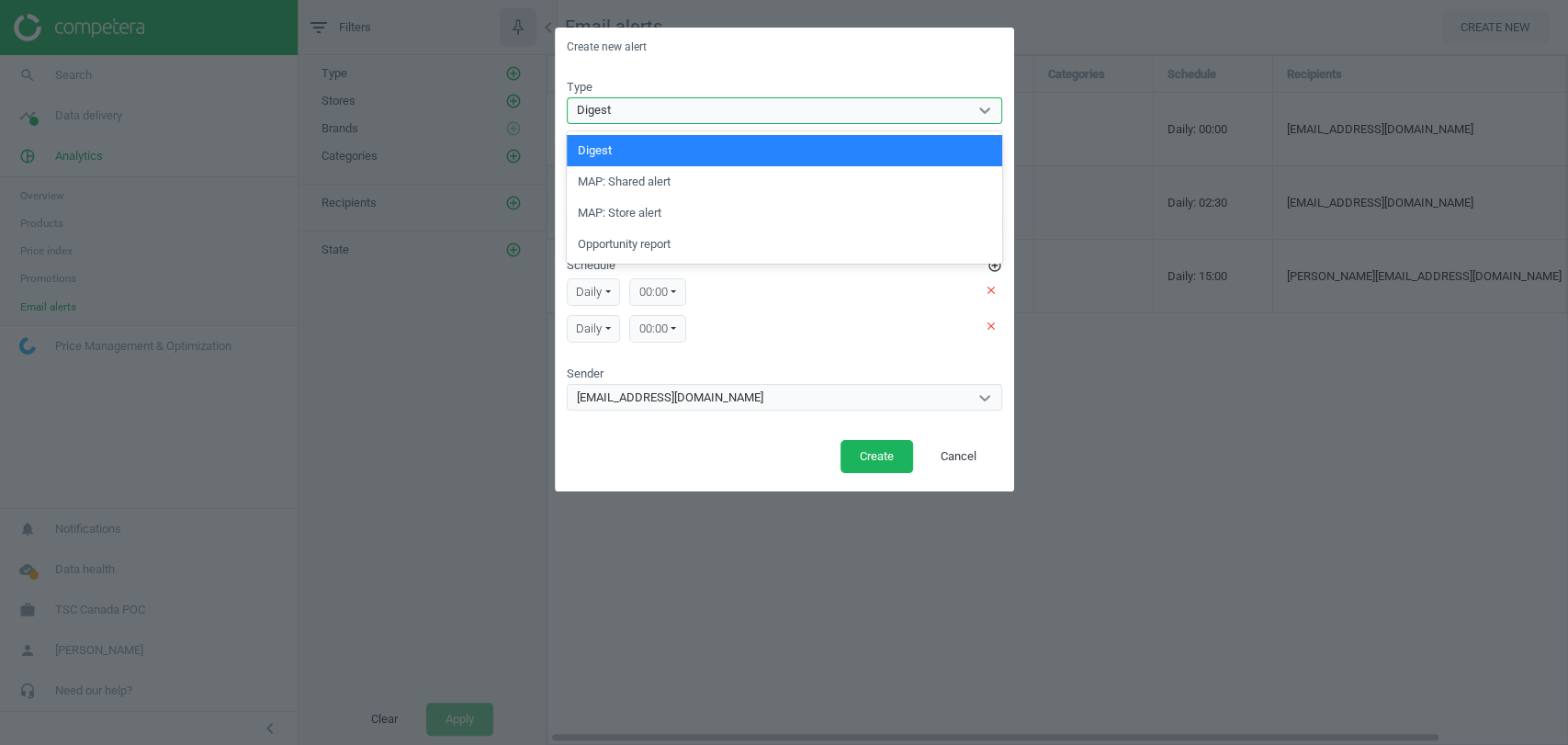
click at [745, 108] on div "Digest" at bounding box center [768, 110] width 401 height 24
click at [700, 182] on div "MAP: Shared alert" at bounding box center [784, 182] width 436 height 31
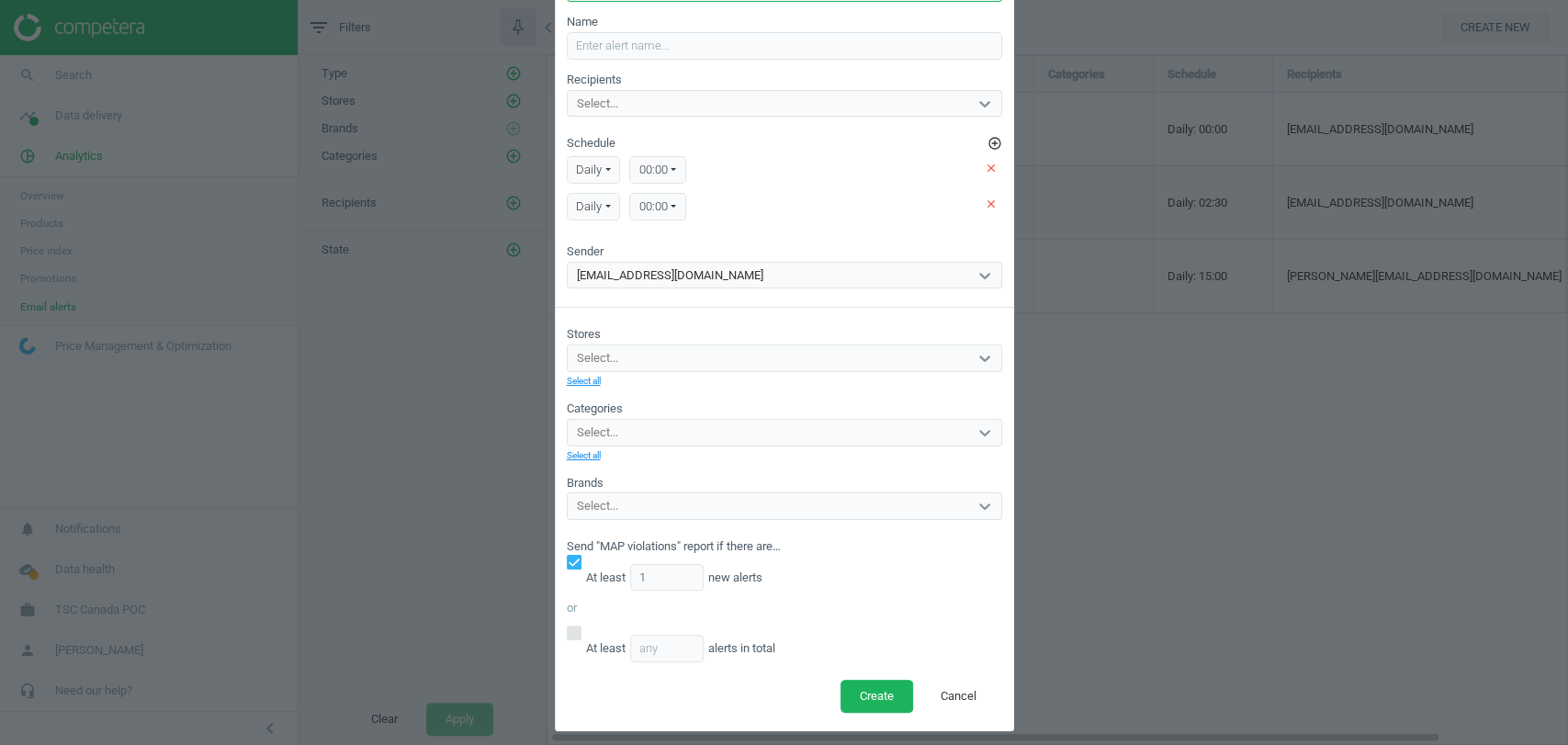
scroll to position [126, 0]
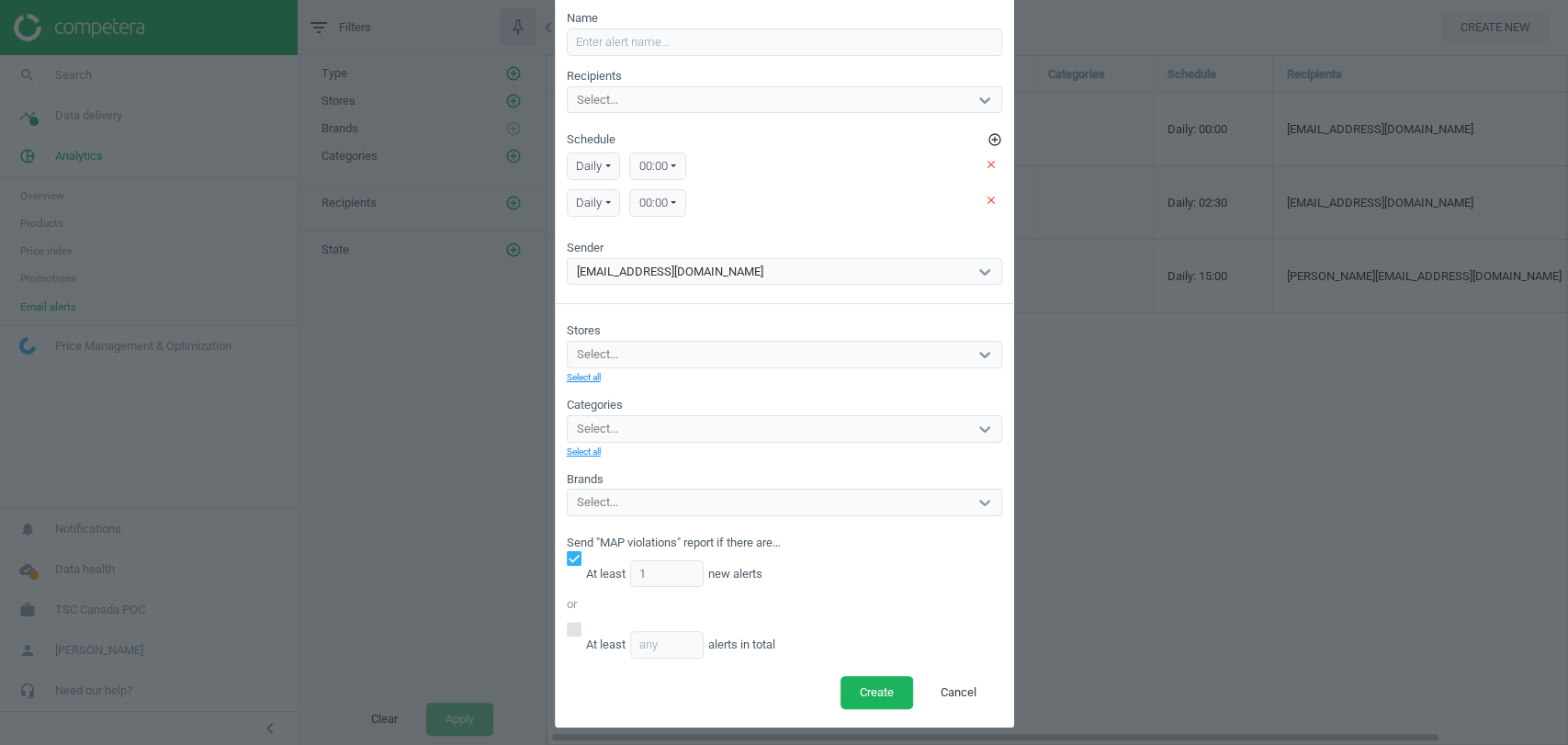
click at [692, 344] on div "Select..." at bounding box center [768, 354] width 401 height 24
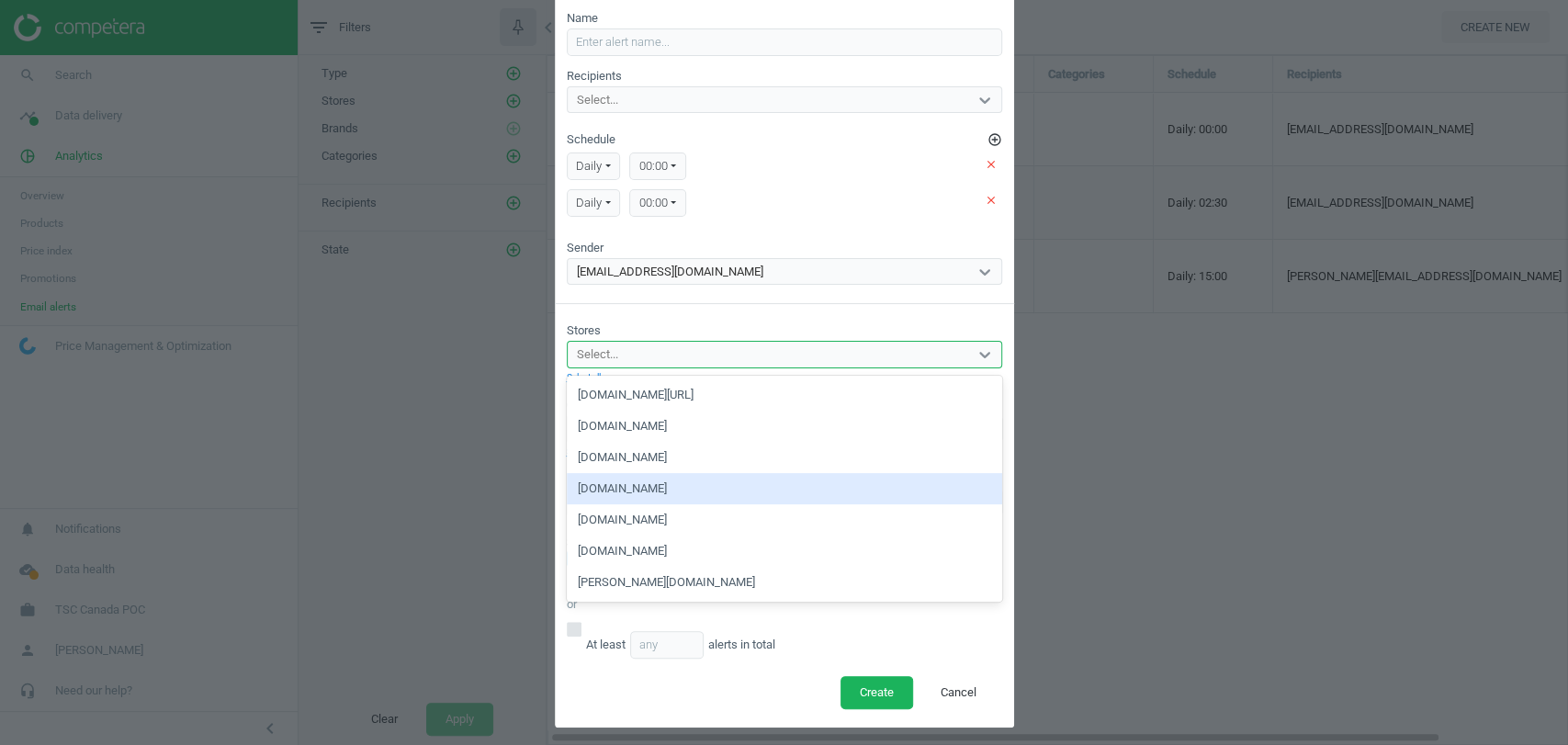
click at [650, 477] on div "[DOMAIN_NAME]" at bounding box center [784, 488] width 436 height 31
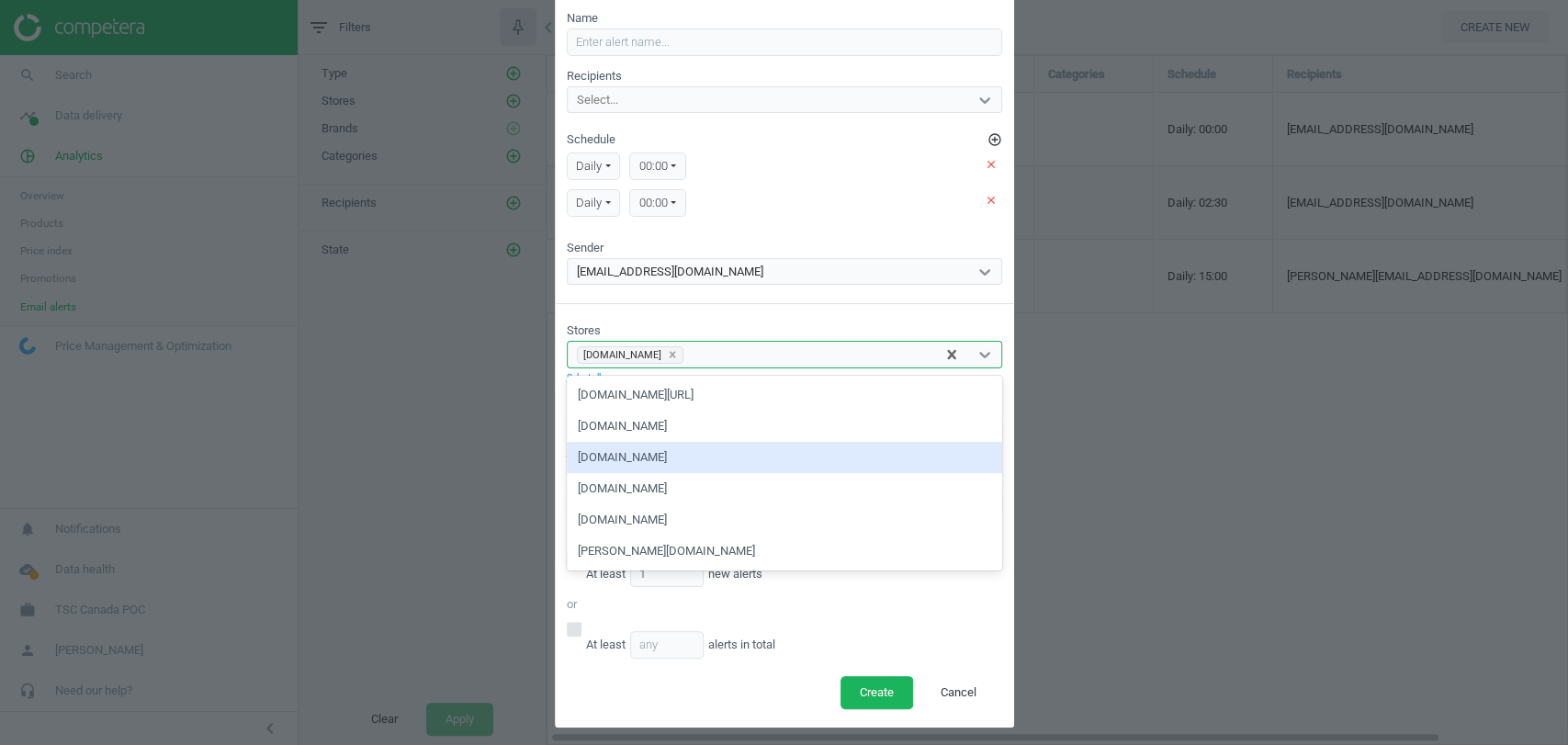
click at [669, 450] on div "[DOMAIN_NAME]" at bounding box center [784, 458] width 436 height 31
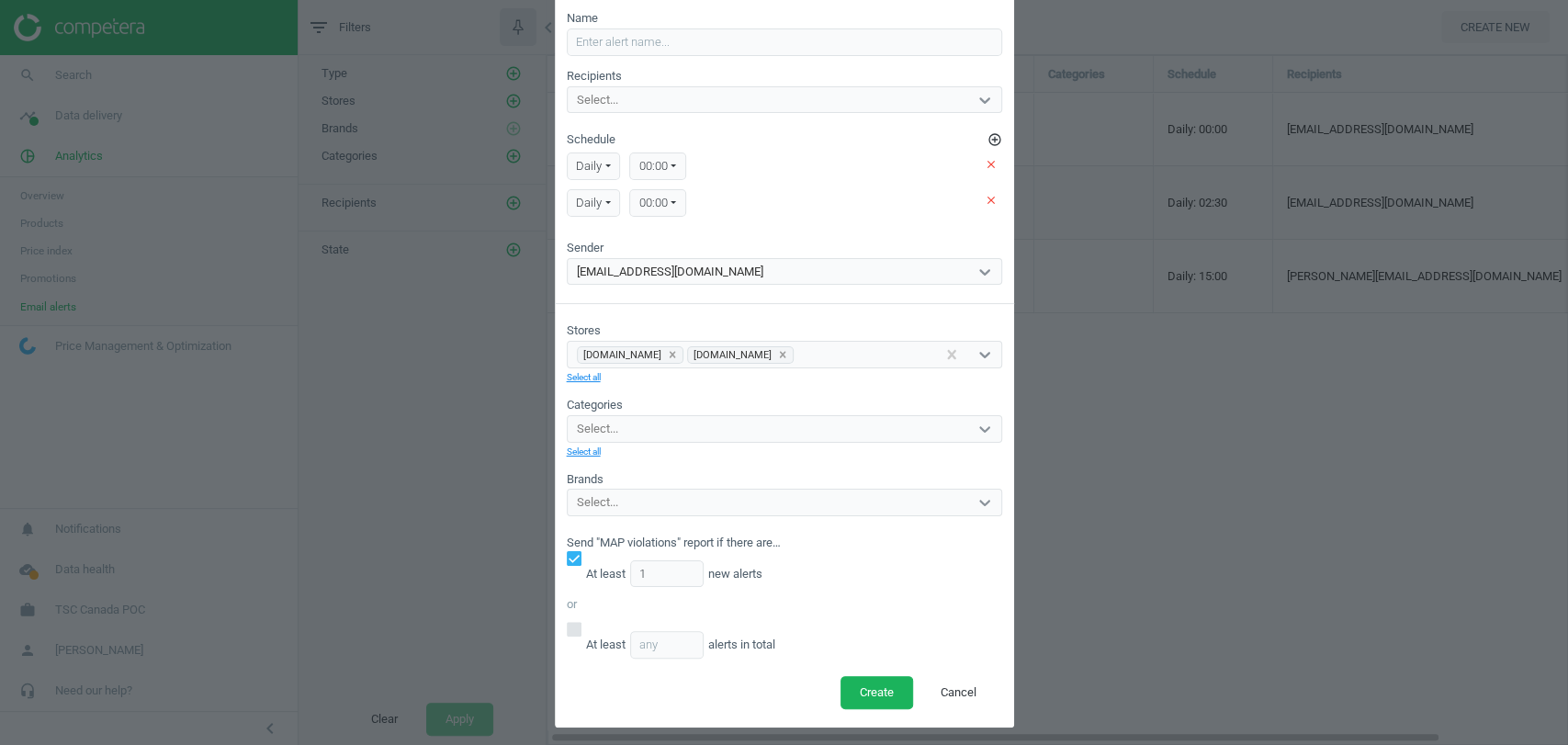
click at [759, 325] on div "Stores [DOMAIN_NAME] [DOMAIN_NAME] Select all" at bounding box center [784, 353] width 436 height 62
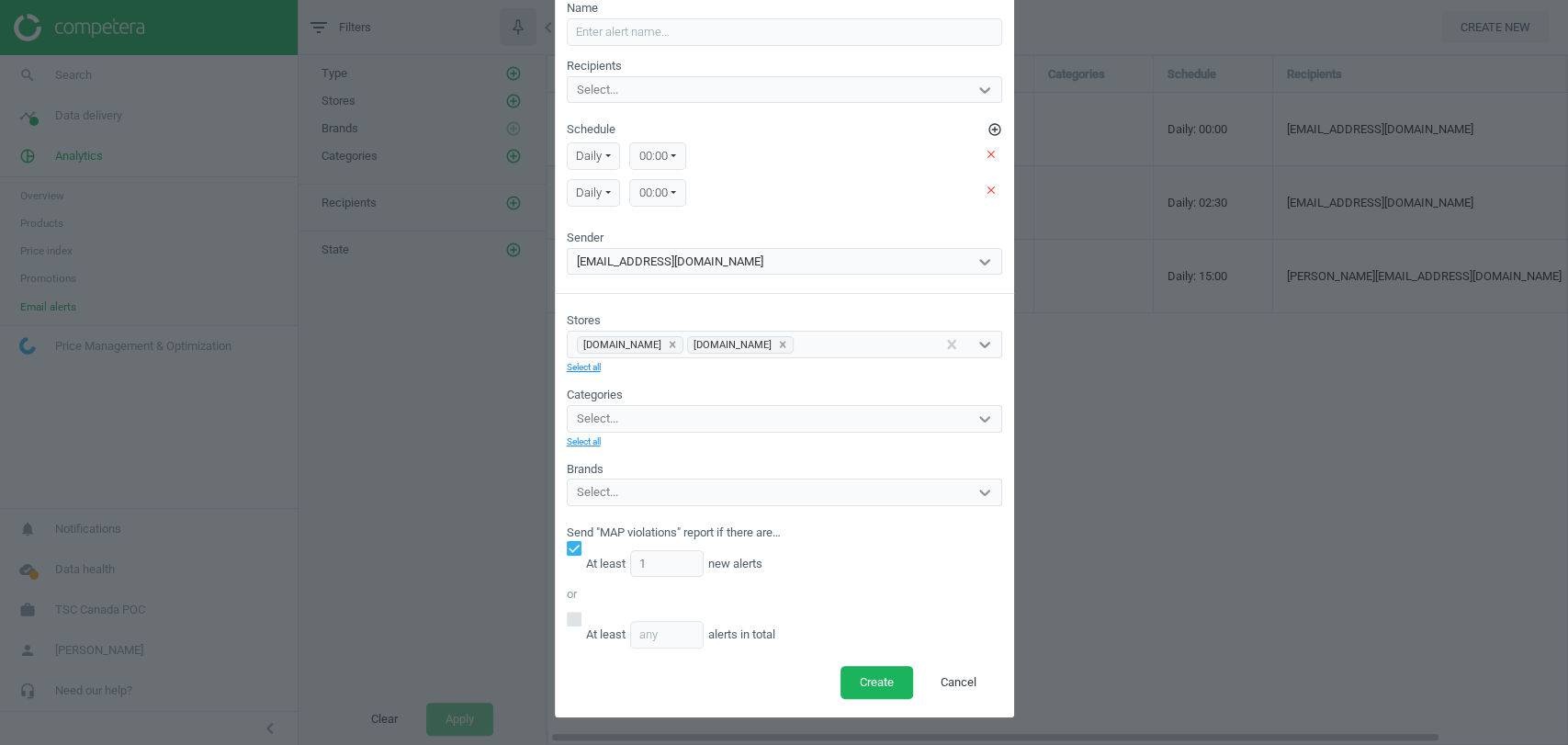
scroll to position [0, 0]
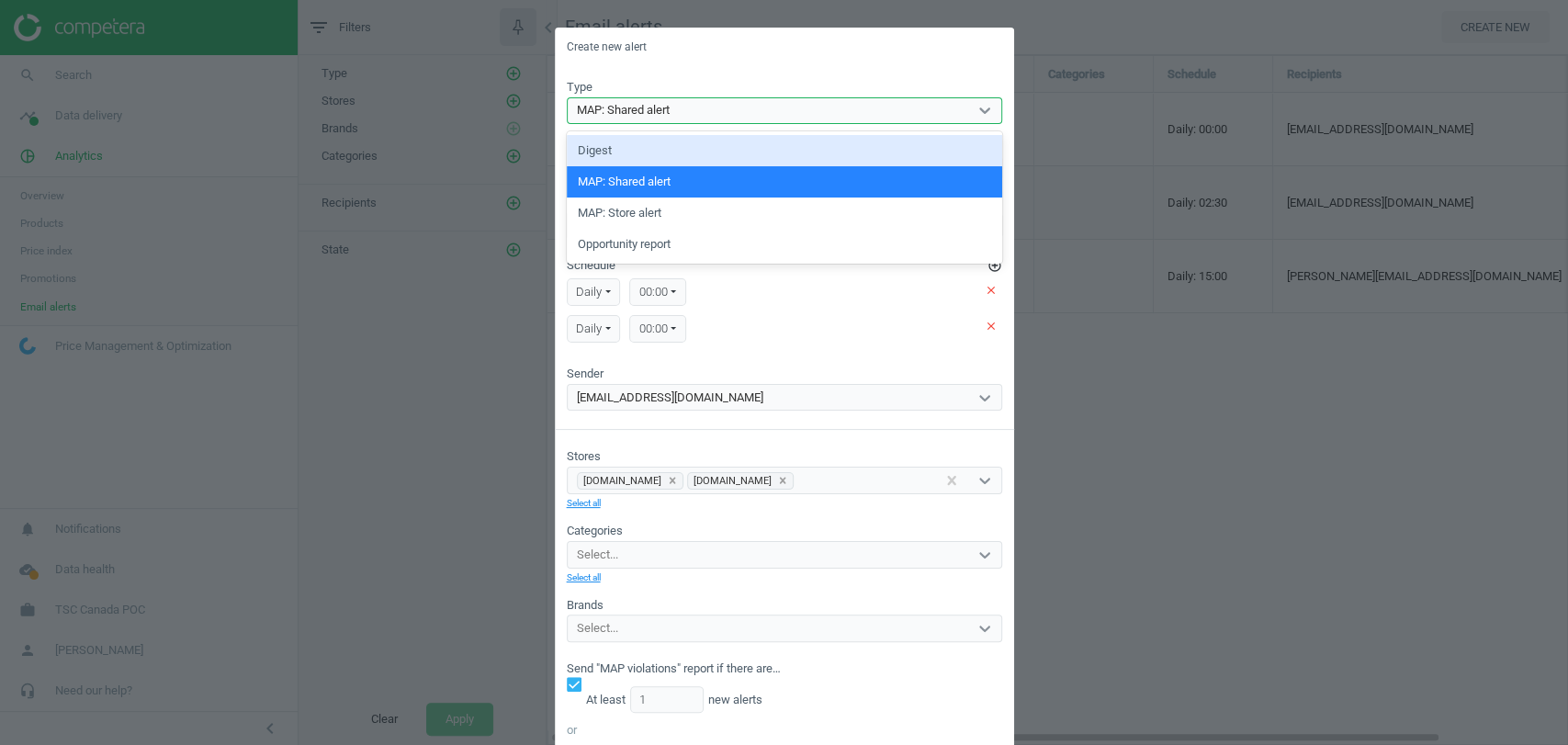
click at [699, 112] on div "MAP: Shared alert" at bounding box center [768, 110] width 401 height 24
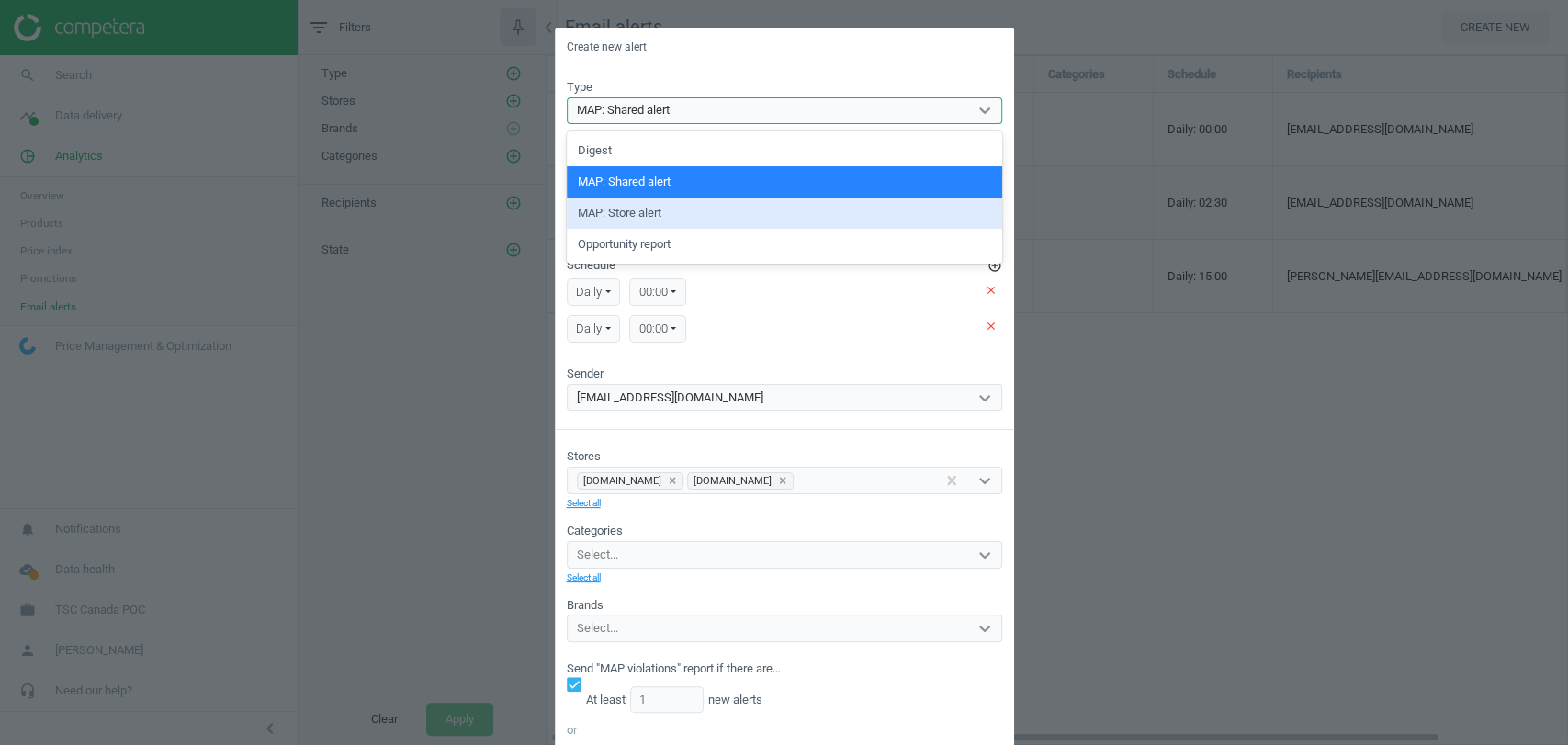
click at [652, 217] on div "MAP: Store alert" at bounding box center [784, 212] width 436 height 31
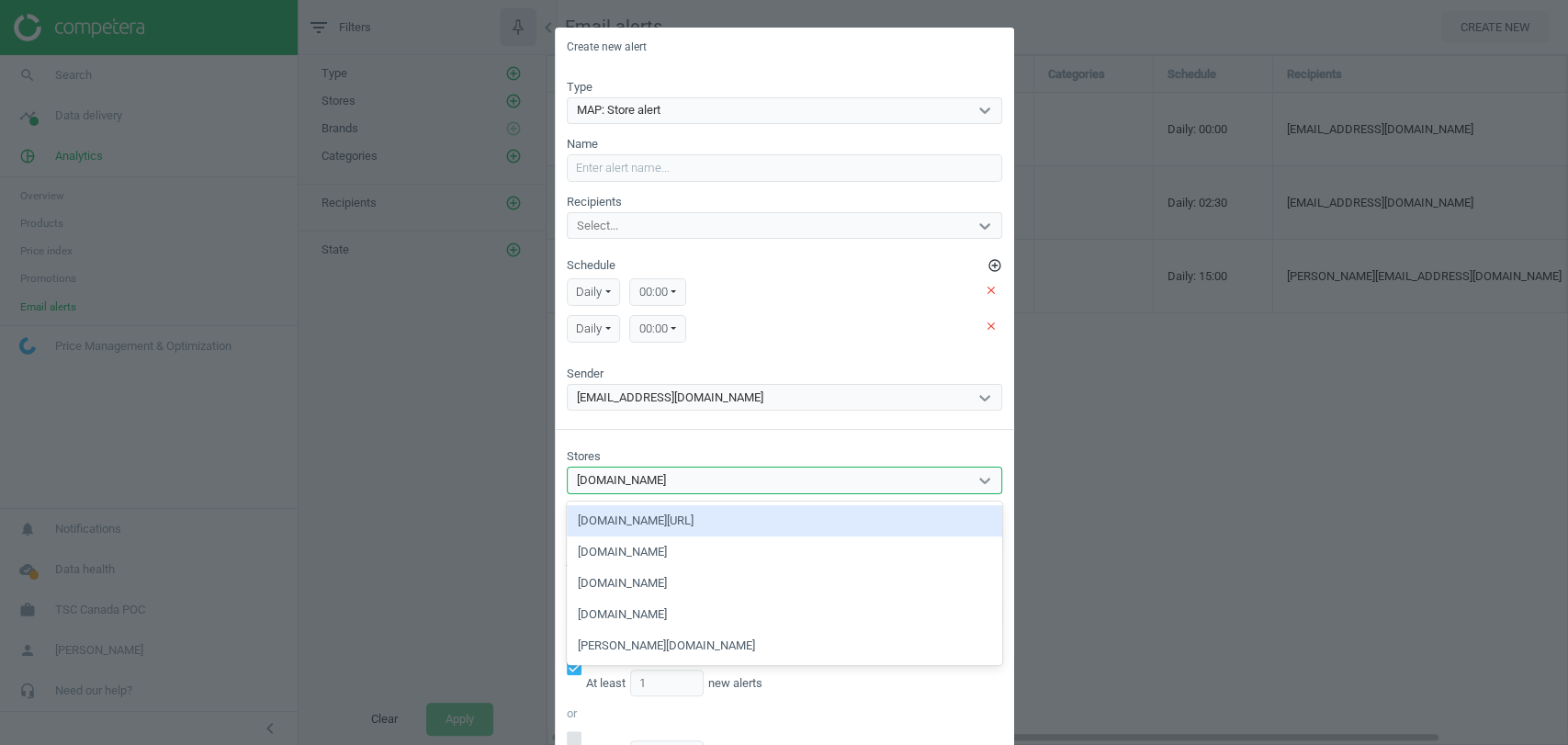
click at [654, 471] on div "[DOMAIN_NAME]" at bounding box center [768, 480] width 401 height 24
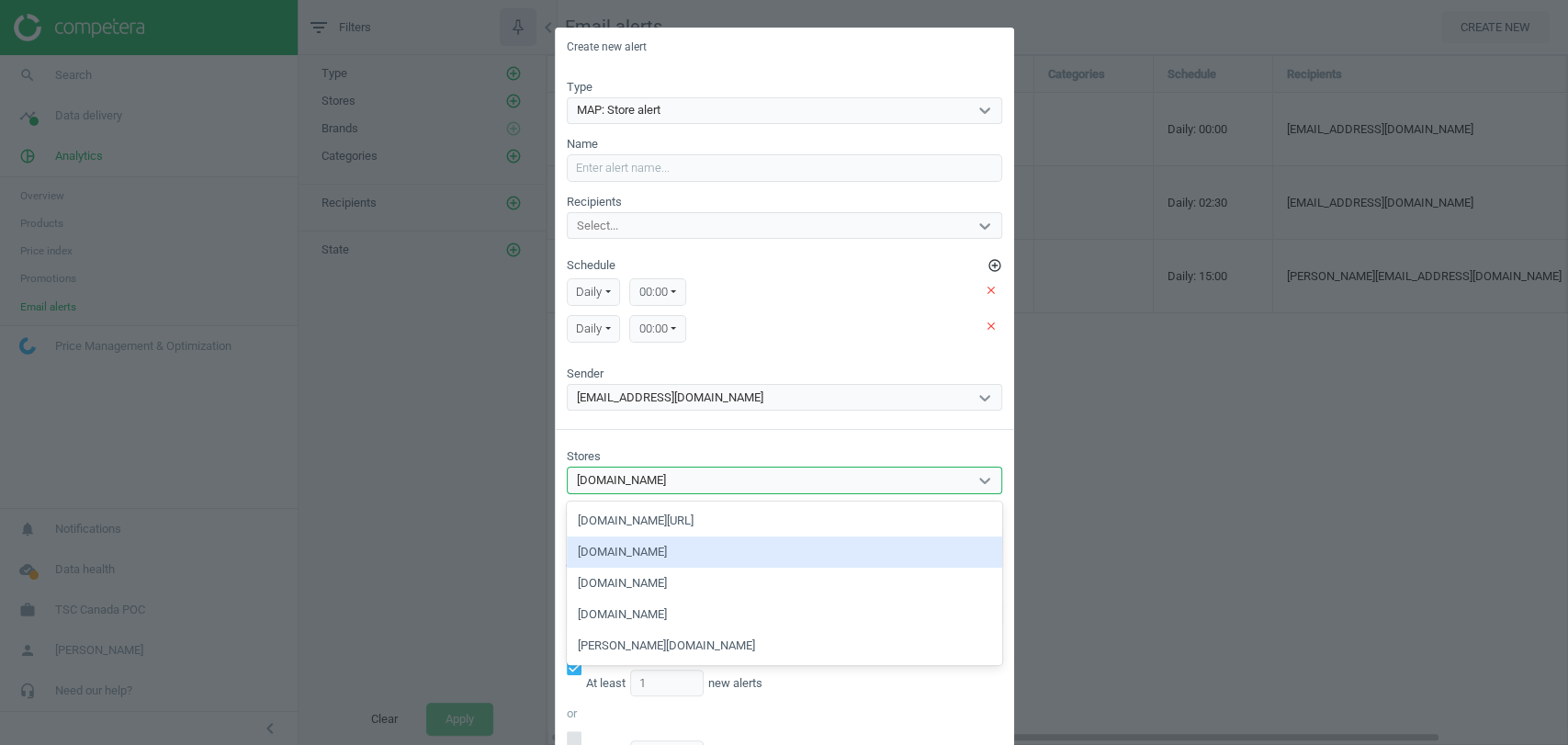
click at [640, 554] on div "[DOMAIN_NAME]" at bounding box center [784, 552] width 436 height 31
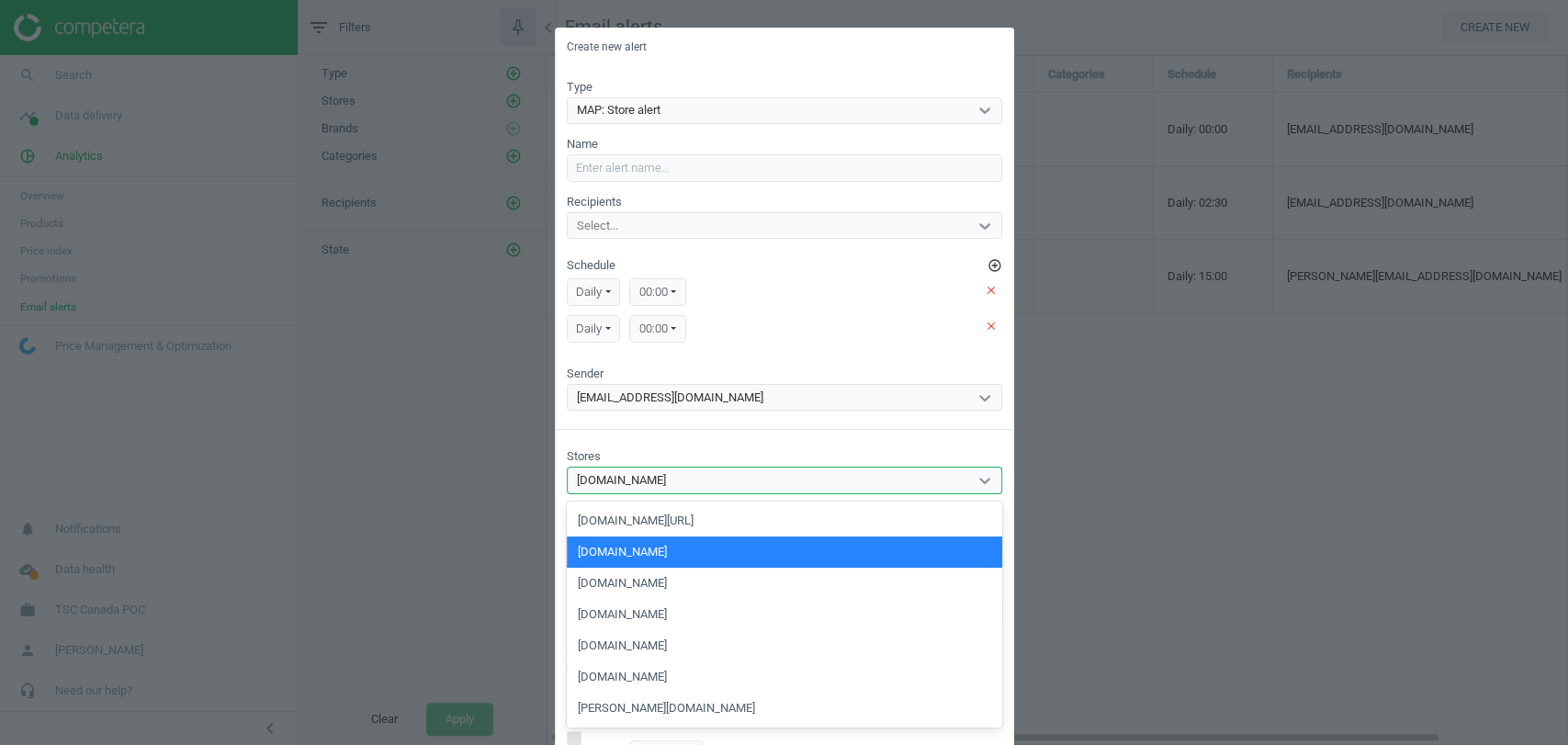
click at [649, 478] on div "[DOMAIN_NAME]" at bounding box center [768, 480] width 401 height 24
click at [617, 587] on div "[DOMAIN_NAME]" at bounding box center [784, 584] width 436 height 31
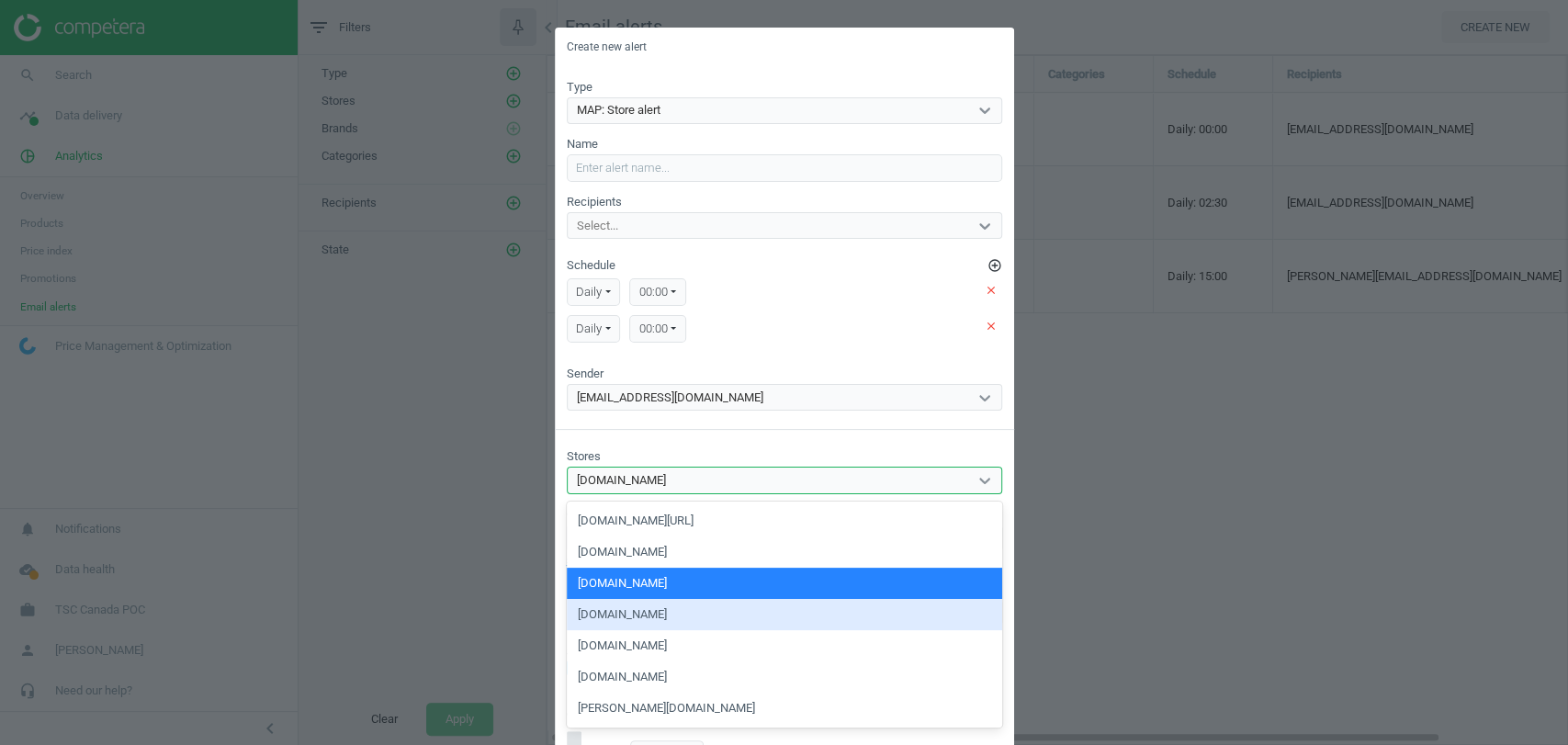
click at [623, 609] on div "[DOMAIN_NAME]" at bounding box center [784, 614] width 436 height 31
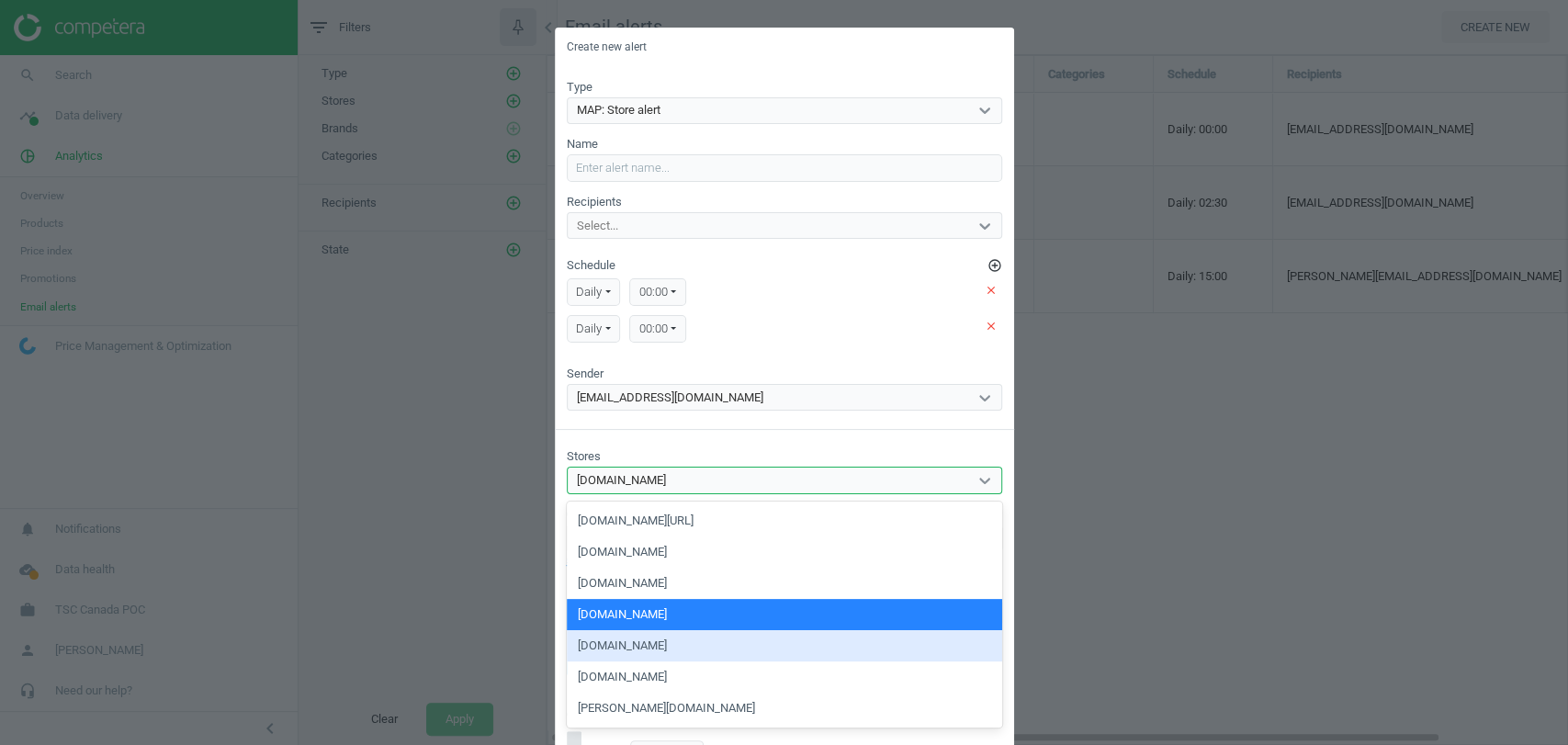
click at [621, 644] on div "[DOMAIN_NAME]" at bounding box center [784, 646] width 436 height 31
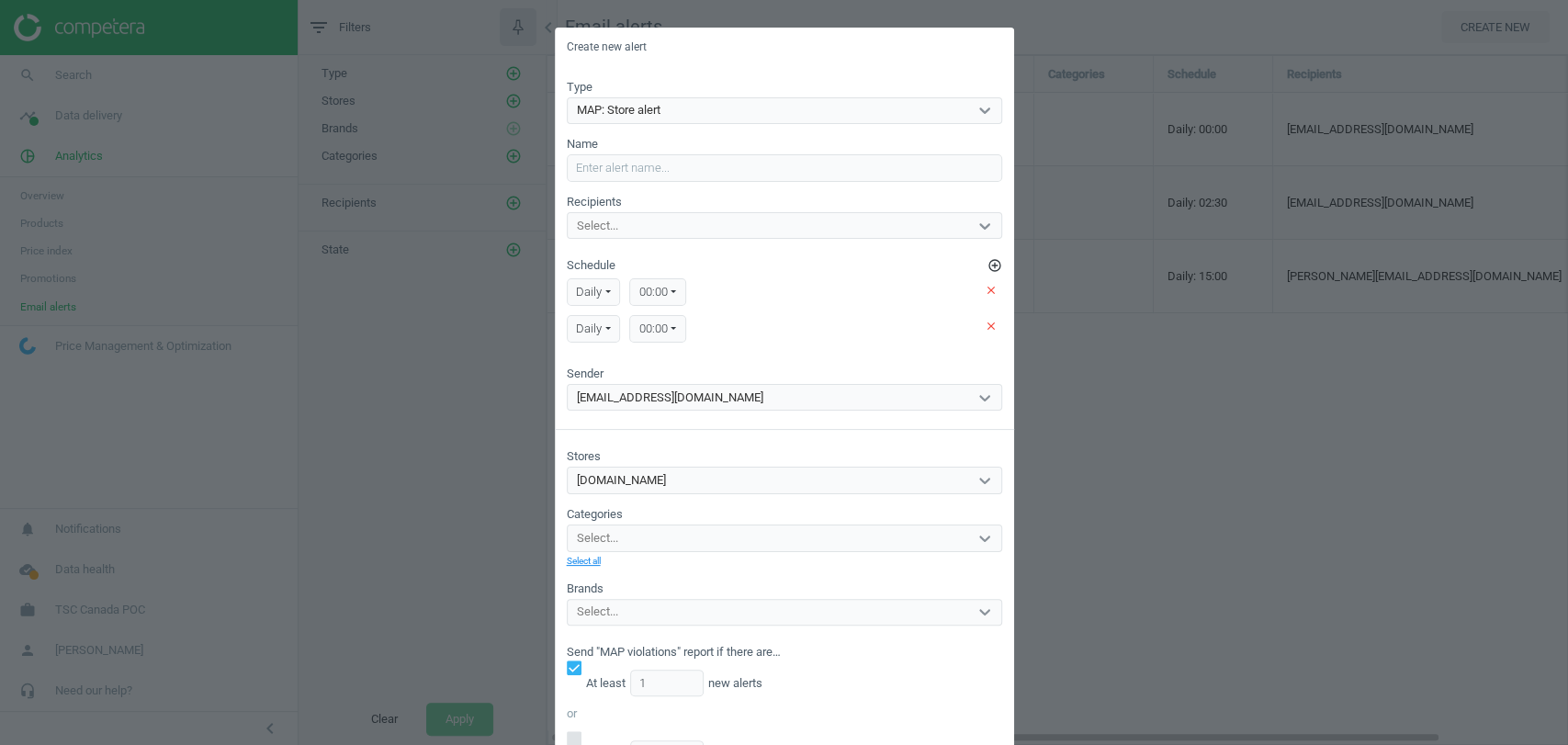
click at [730, 446] on div "Stores [DOMAIN_NAME] Categories Select... Select all Brands Select..." at bounding box center [784, 527] width 436 height 197
